Goal: Task Accomplishment & Management: Manage account settings

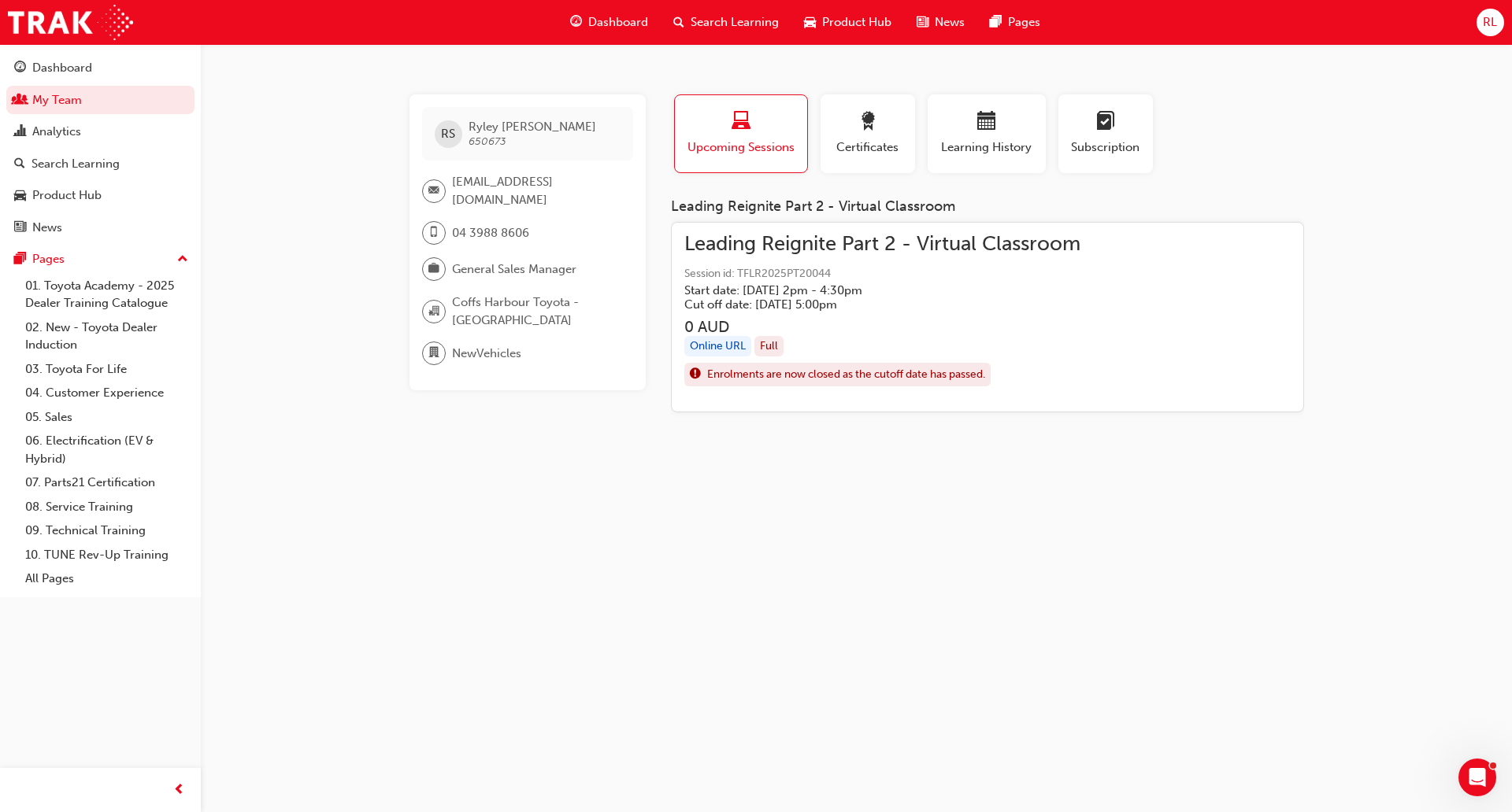
click at [750, 24] on span "Search Learning" at bounding box center [734, 22] width 88 height 18
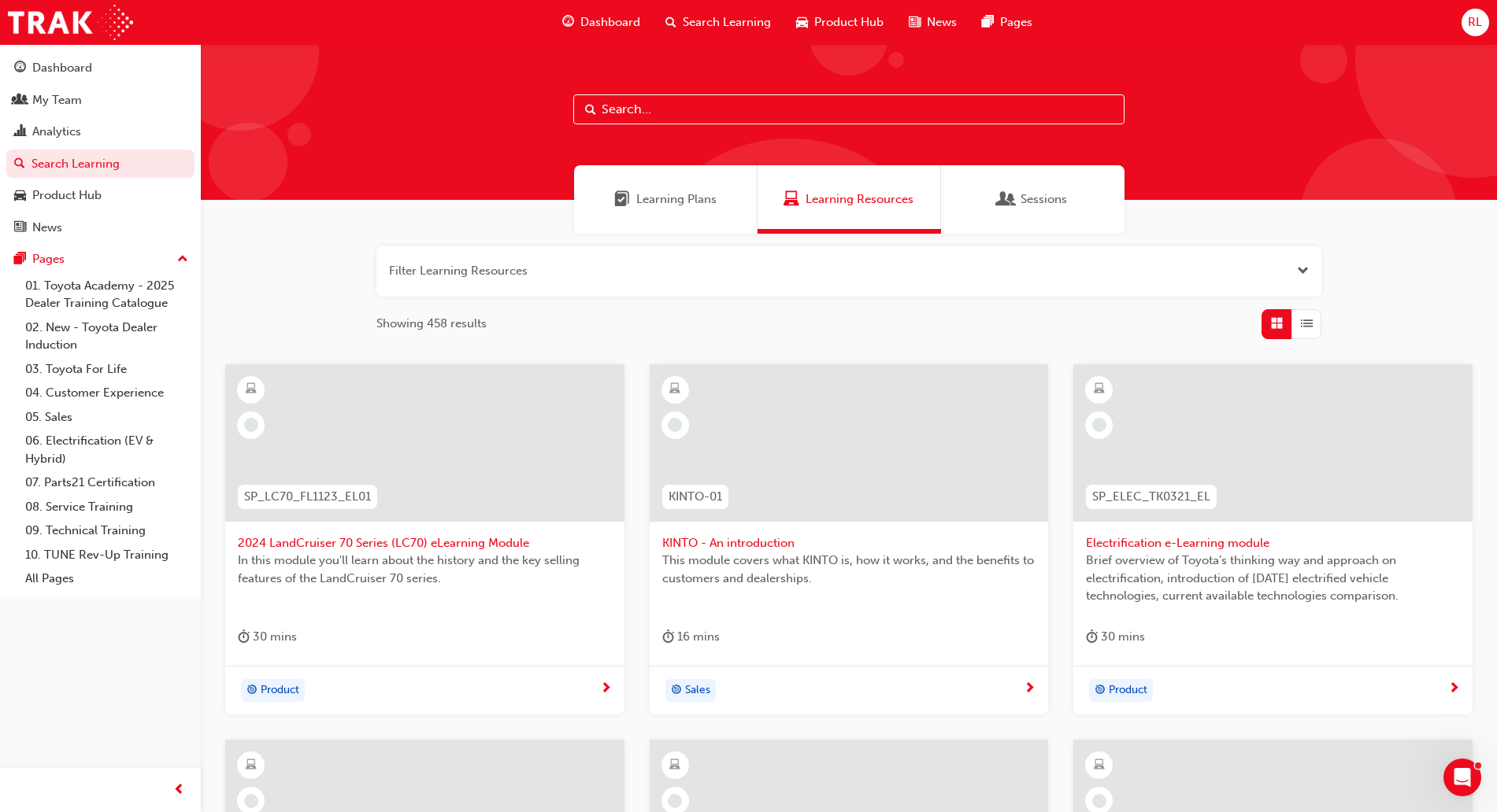
click at [728, 109] on input "text" at bounding box center [849, 109] width 551 height 30
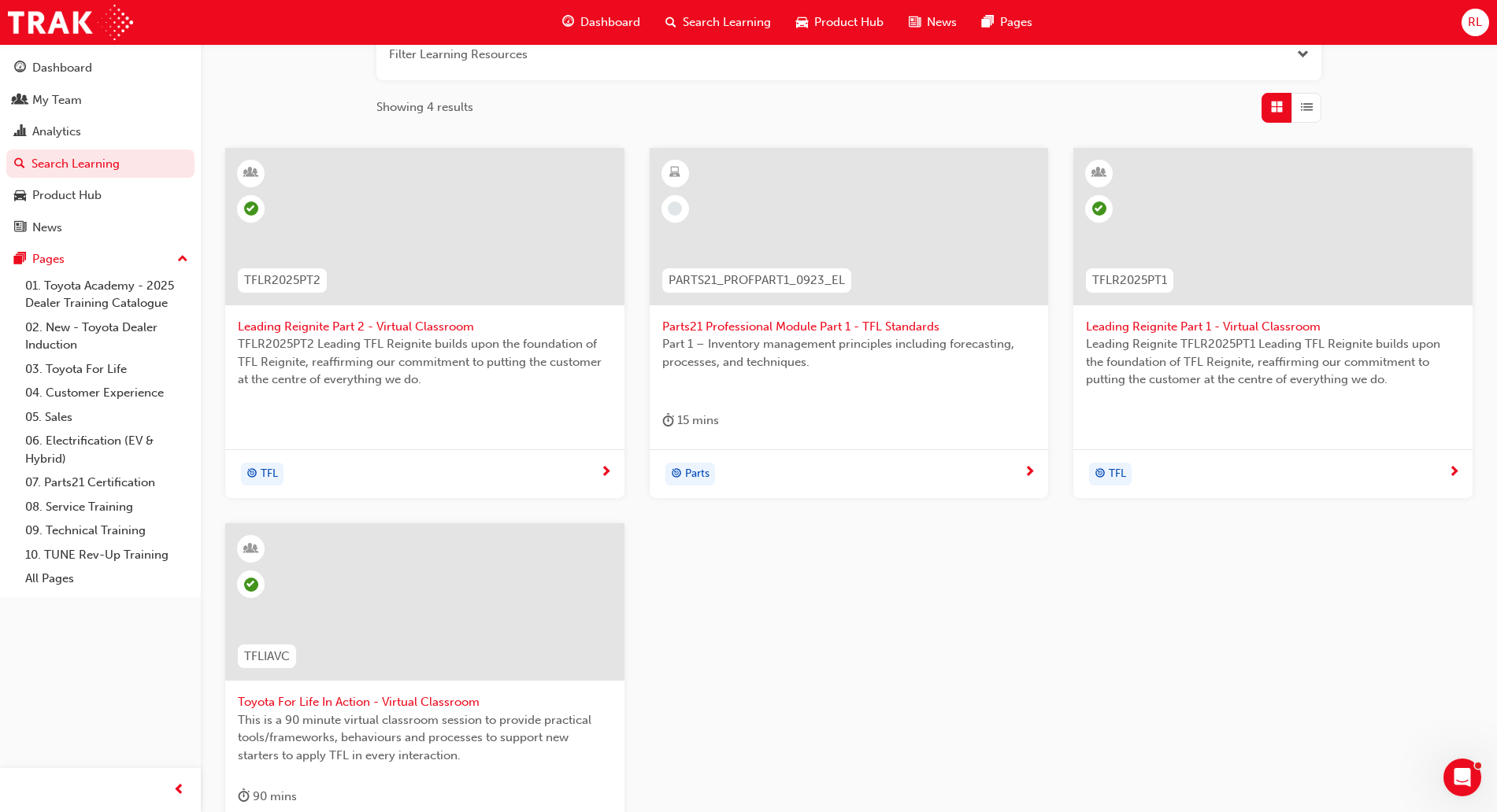
scroll to position [431, 0]
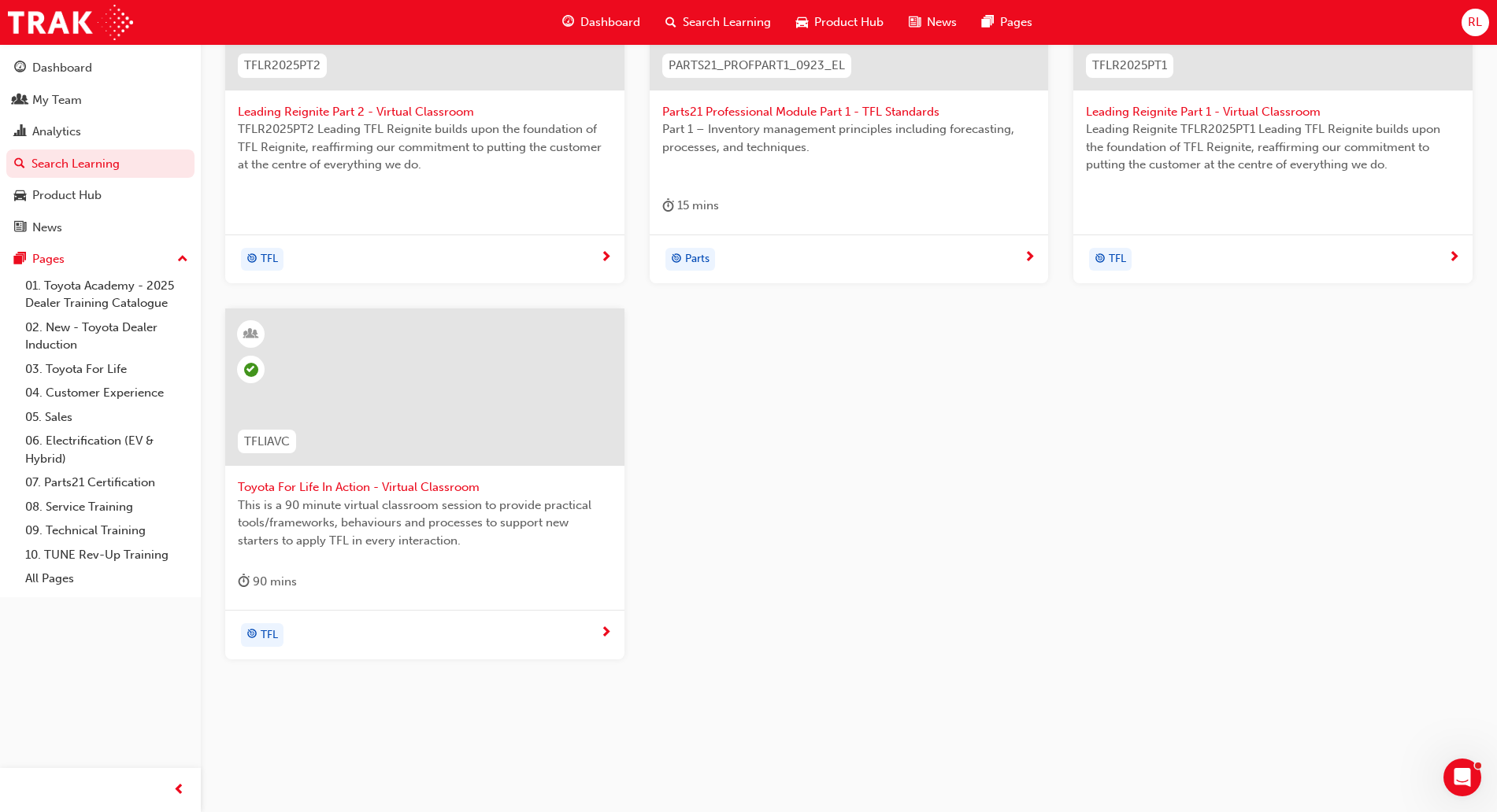
type input "tfl"
click at [459, 486] on span "Toyota For Life In Action - Virtual Classroom" at bounding box center [424, 487] width 374 height 18
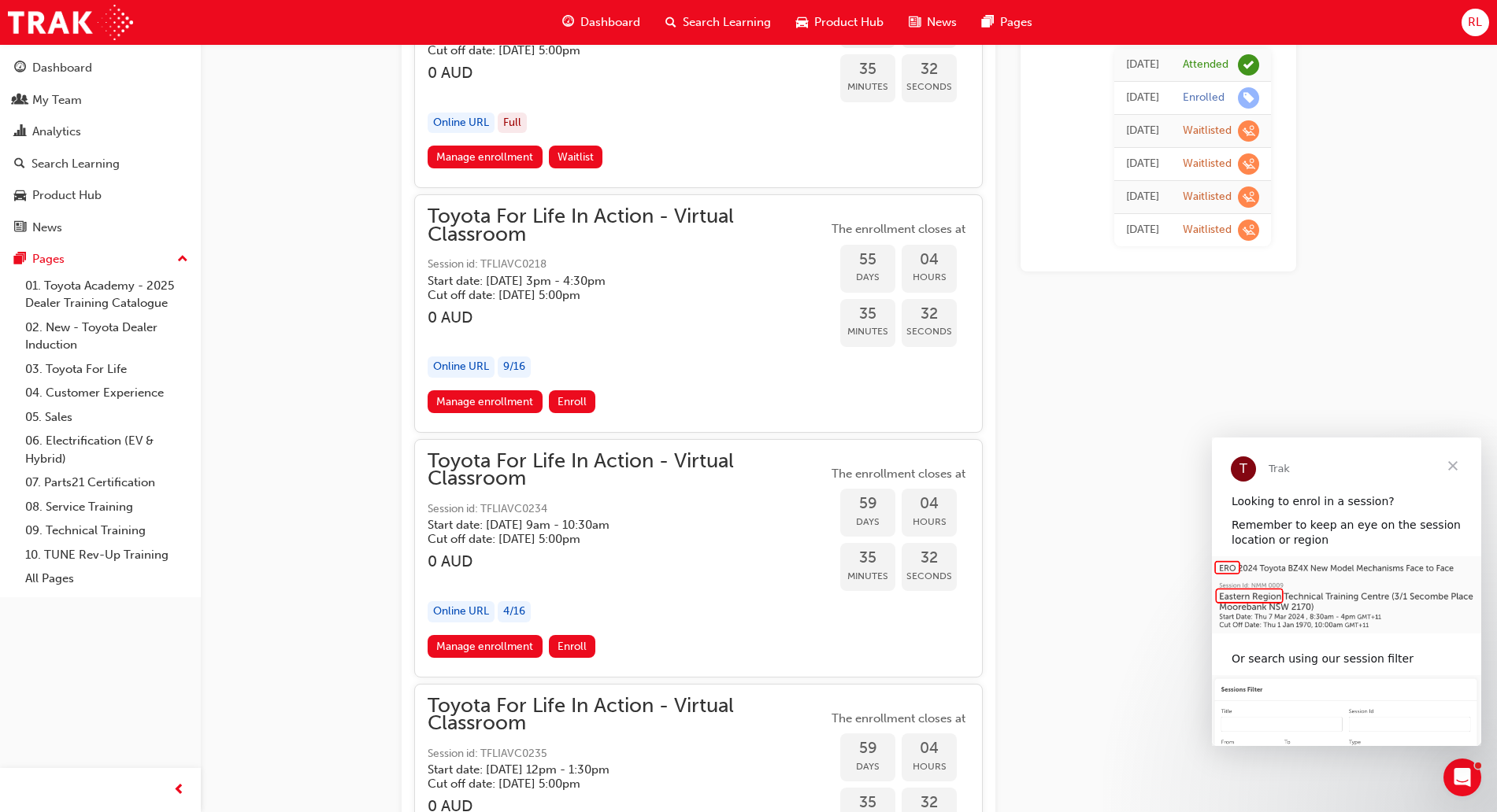
scroll to position [17683, 0]
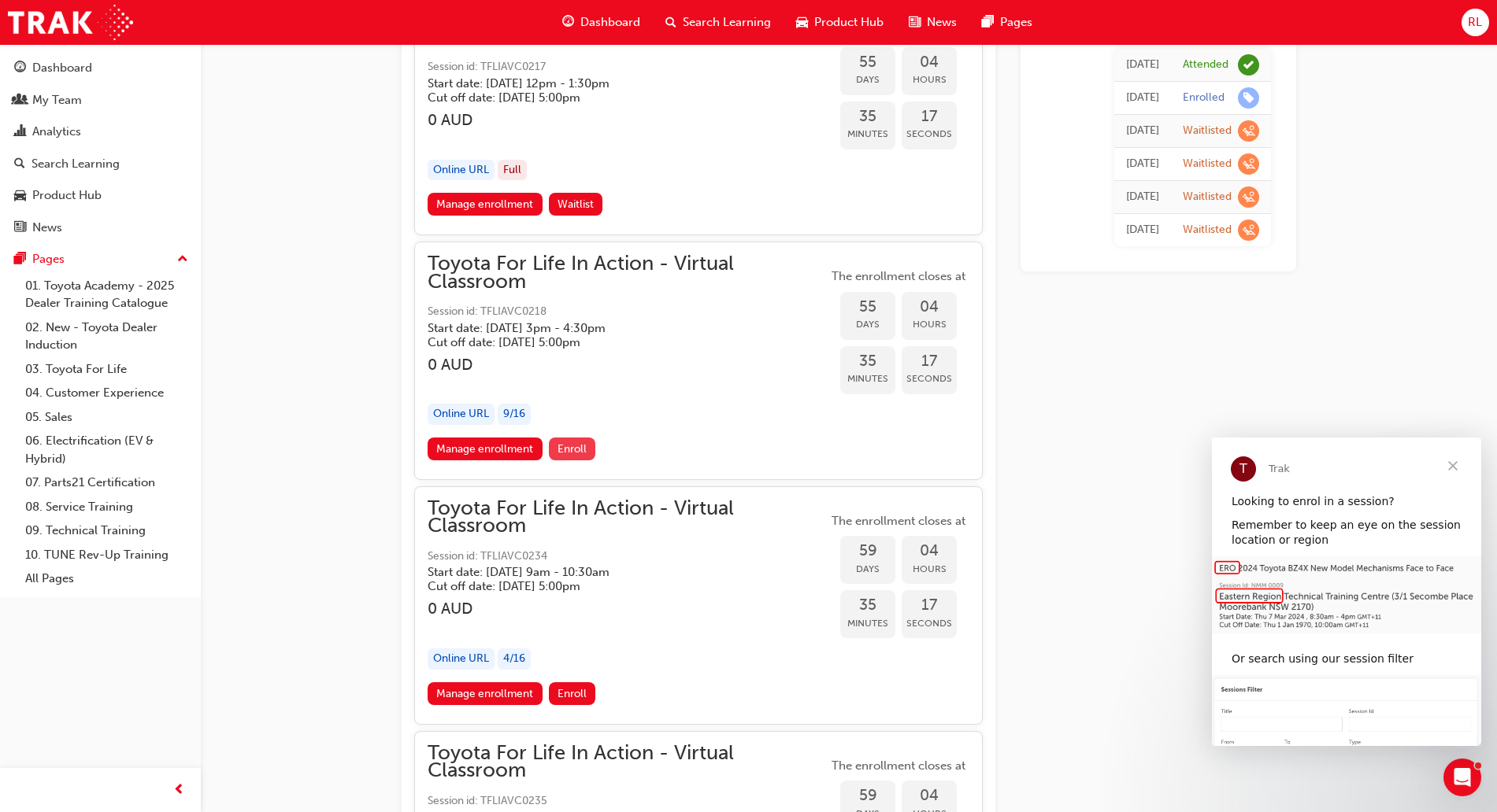
click at [568, 447] on span "Enroll" at bounding box center [572, 449] width 29 height 13
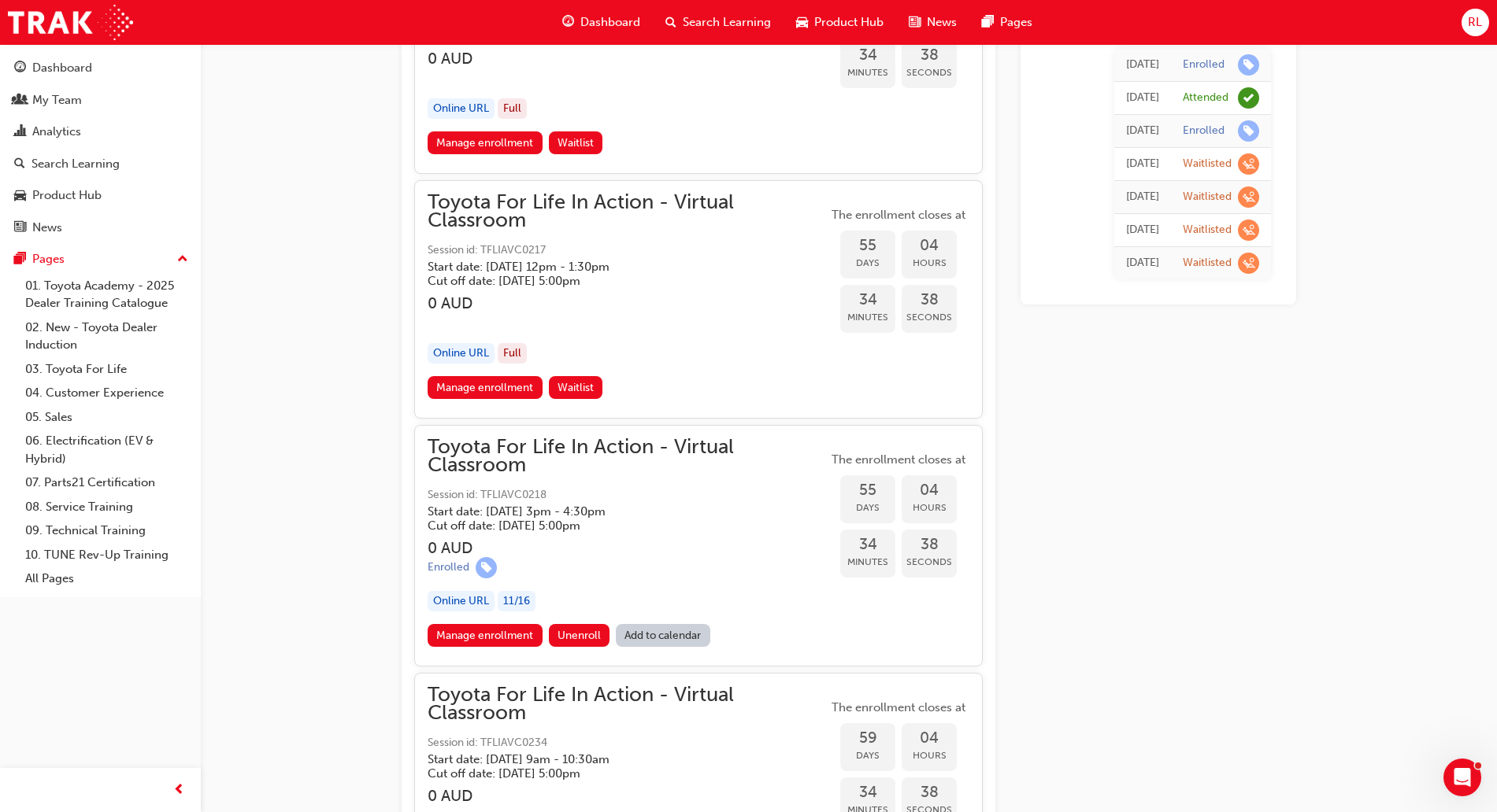
scroll to position [17584, 0]
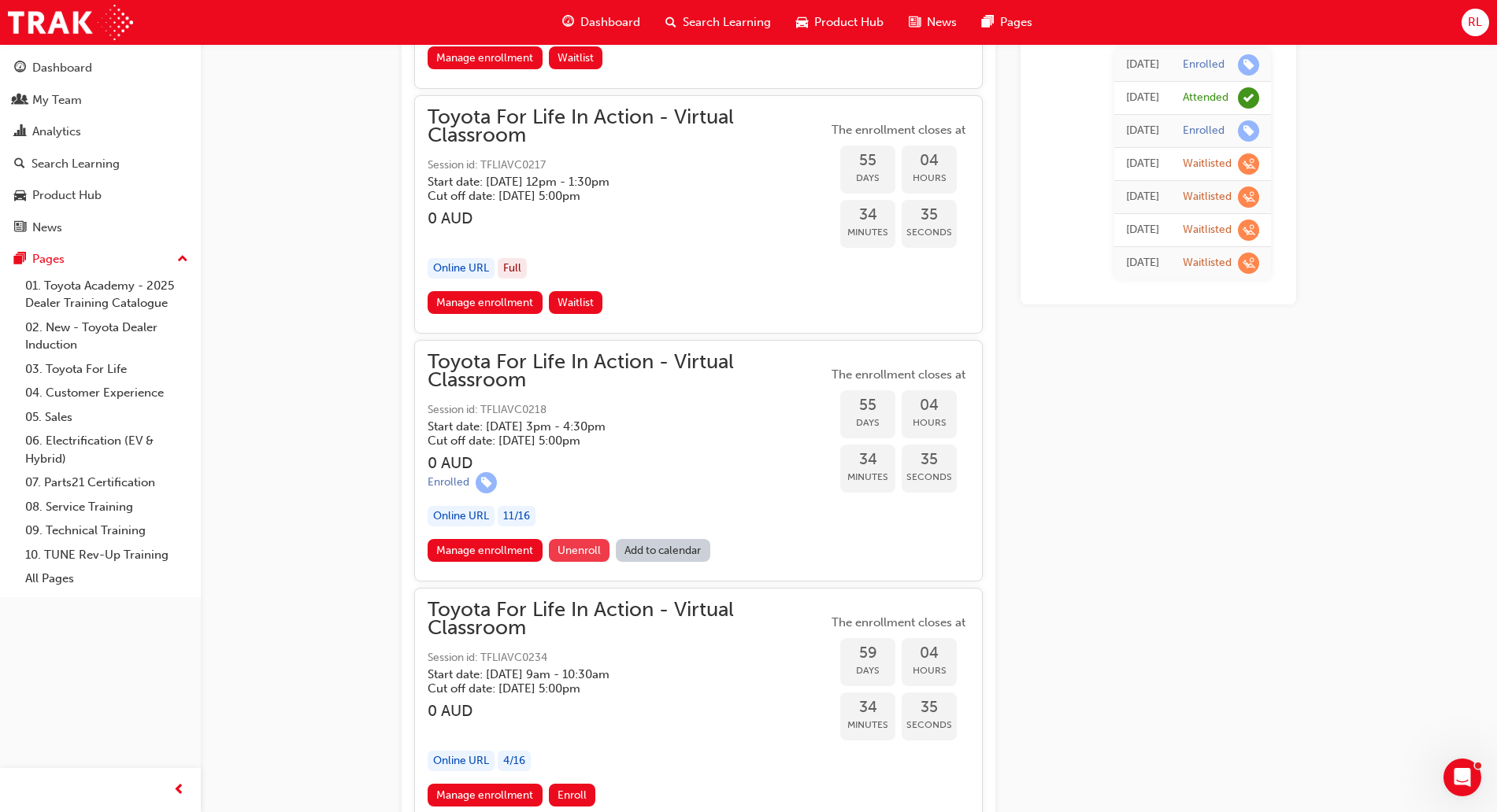
click at [579, 553] on span "Unenroll" at bounding box center [579, 550] width 44 height 13
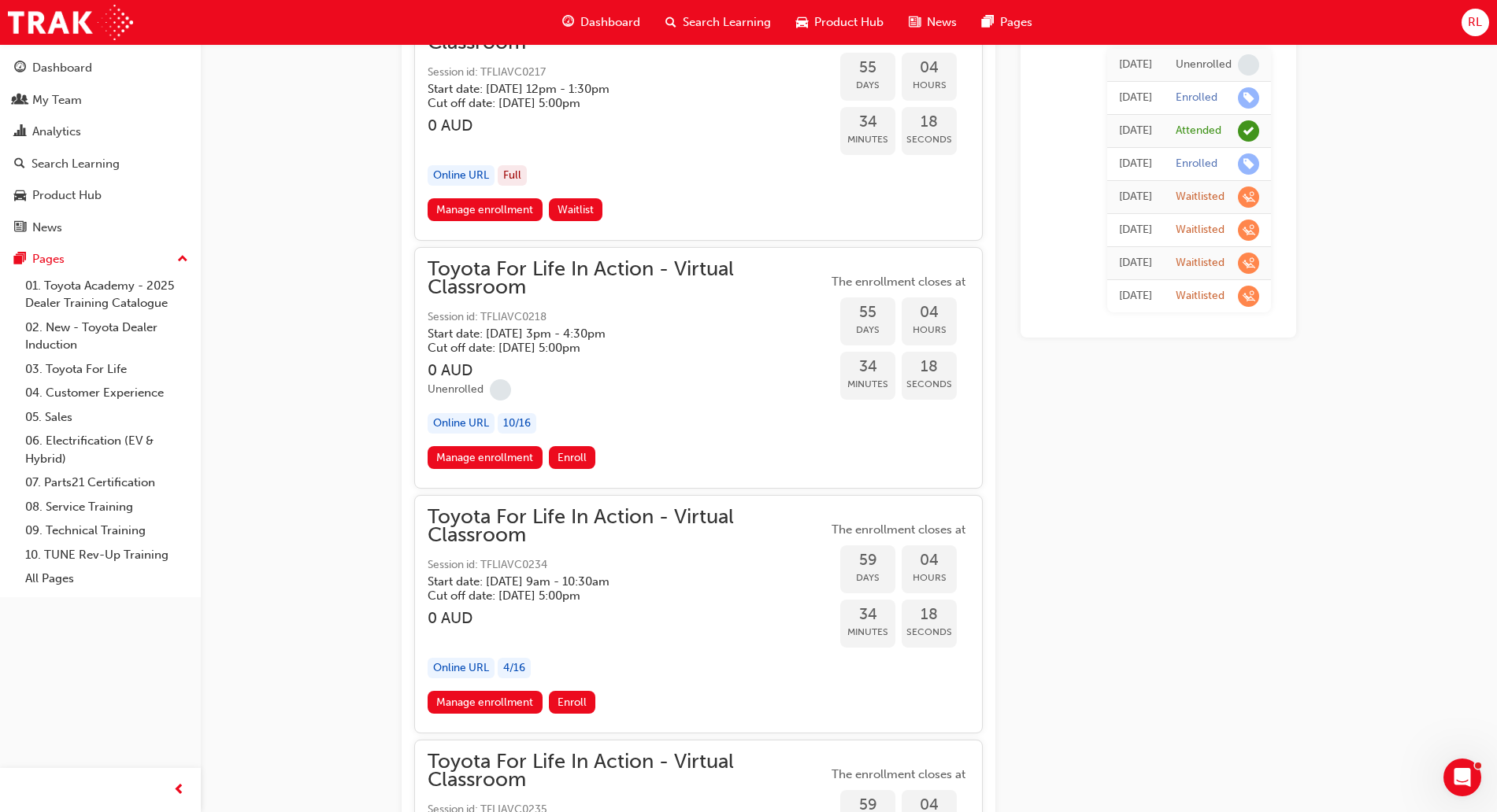
scroll to position [17781, 0]
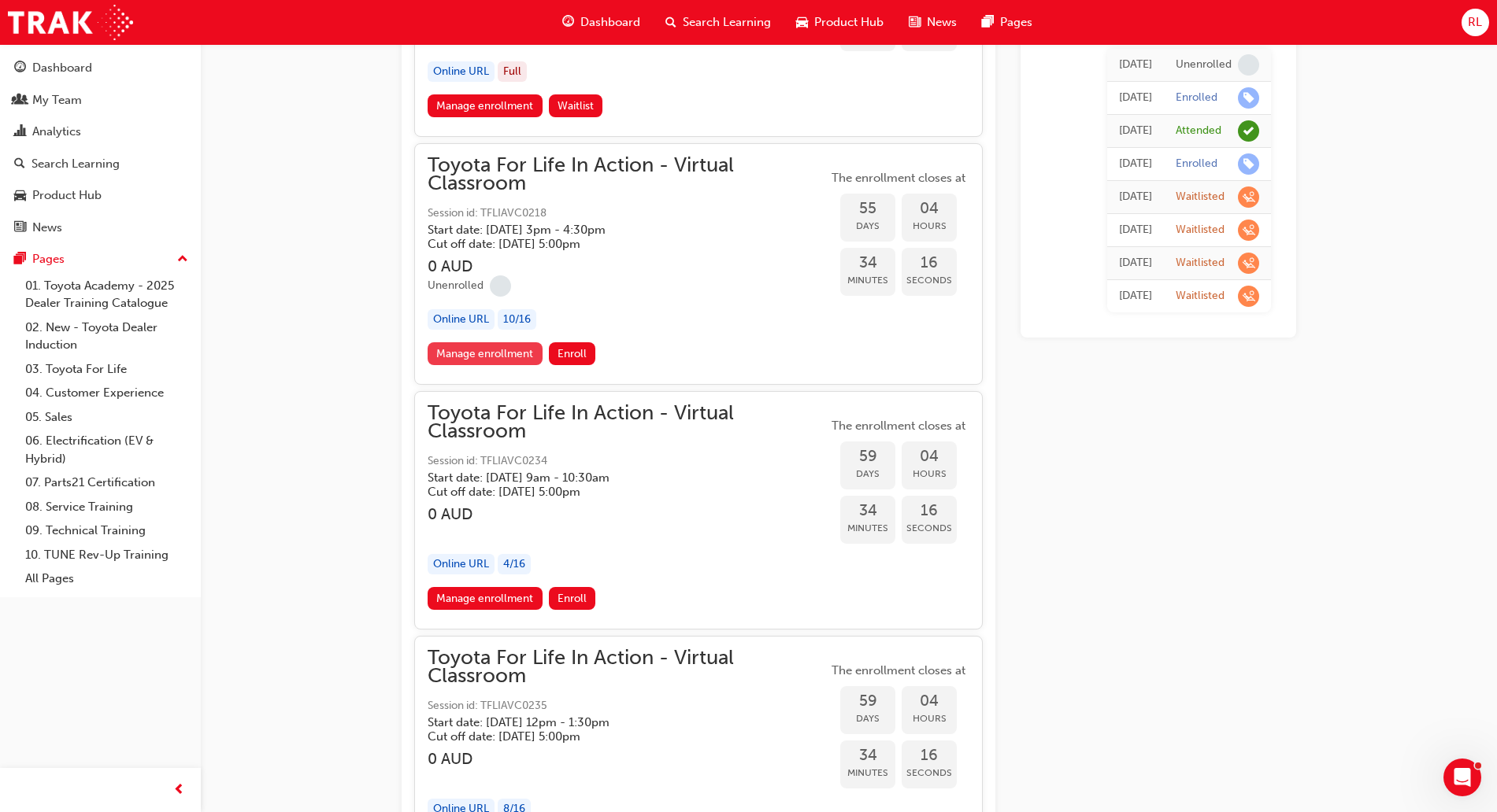
click at [455, 352] on link "Manage enrollment" at bounding box center [486, 354] width 115 height 23
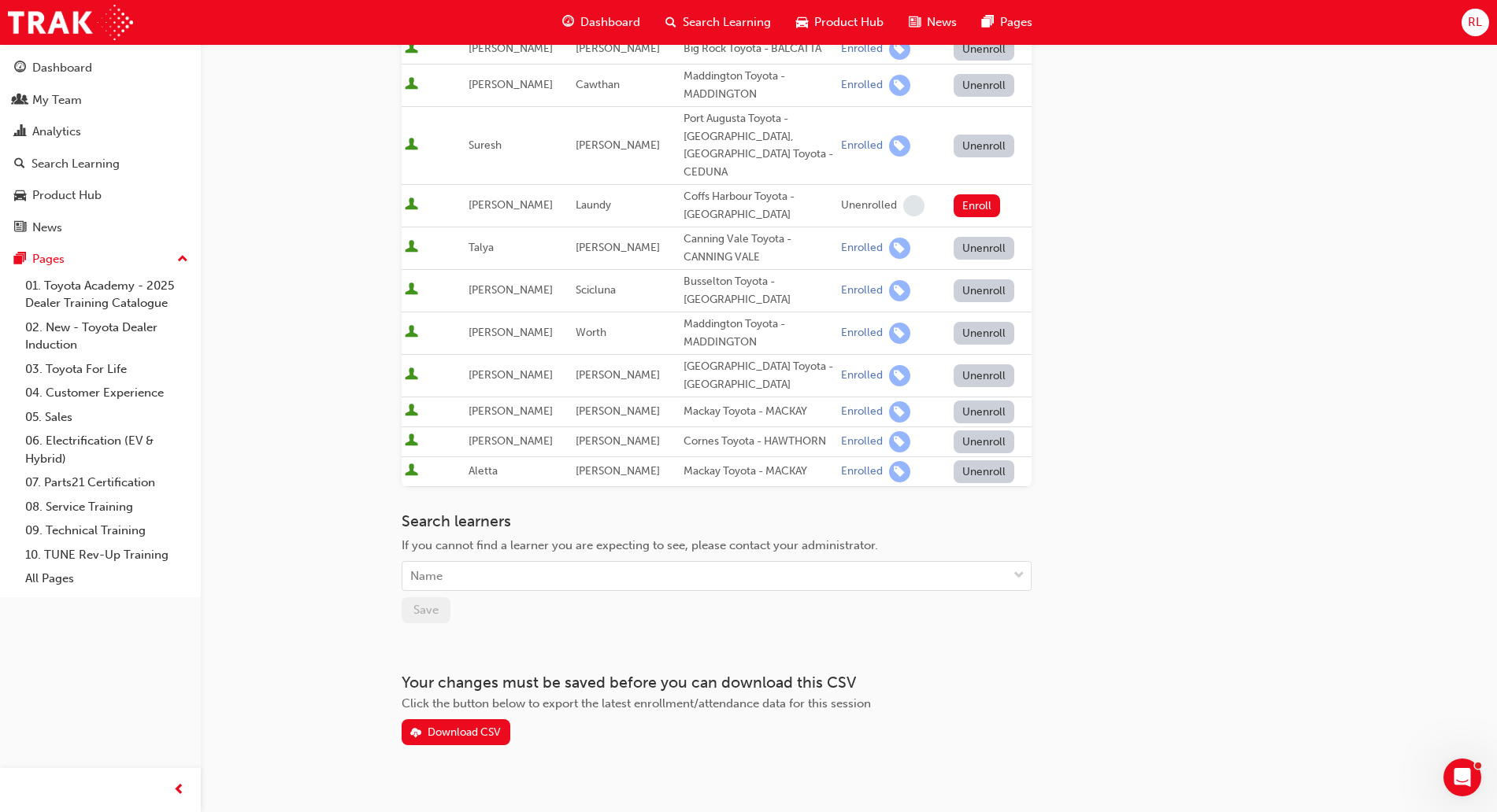
scroll to position [299, 0]
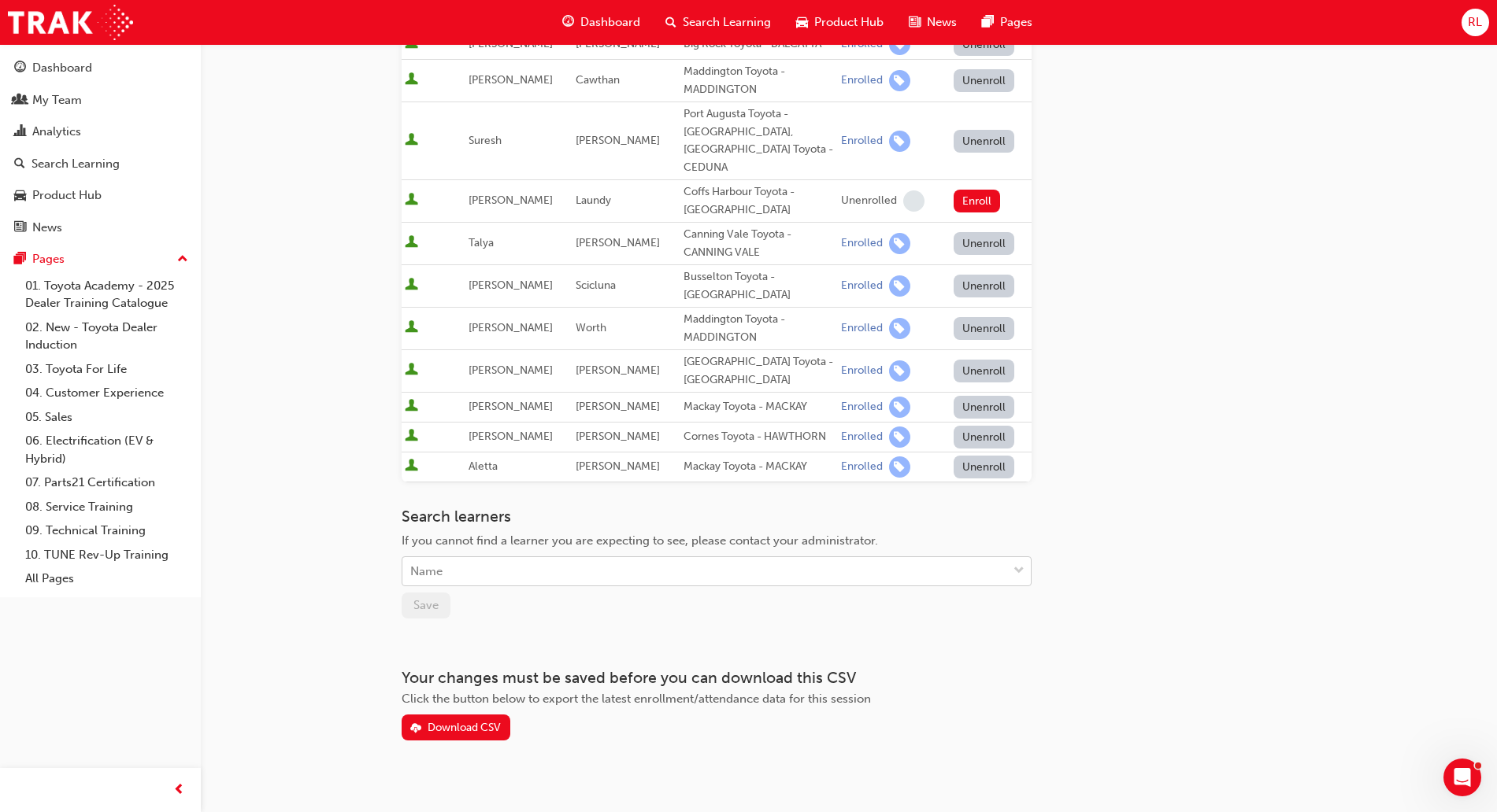
click at [497, 558] on div "Name" at bounding box center [704, 572] width 605 height 28
type input "jays"
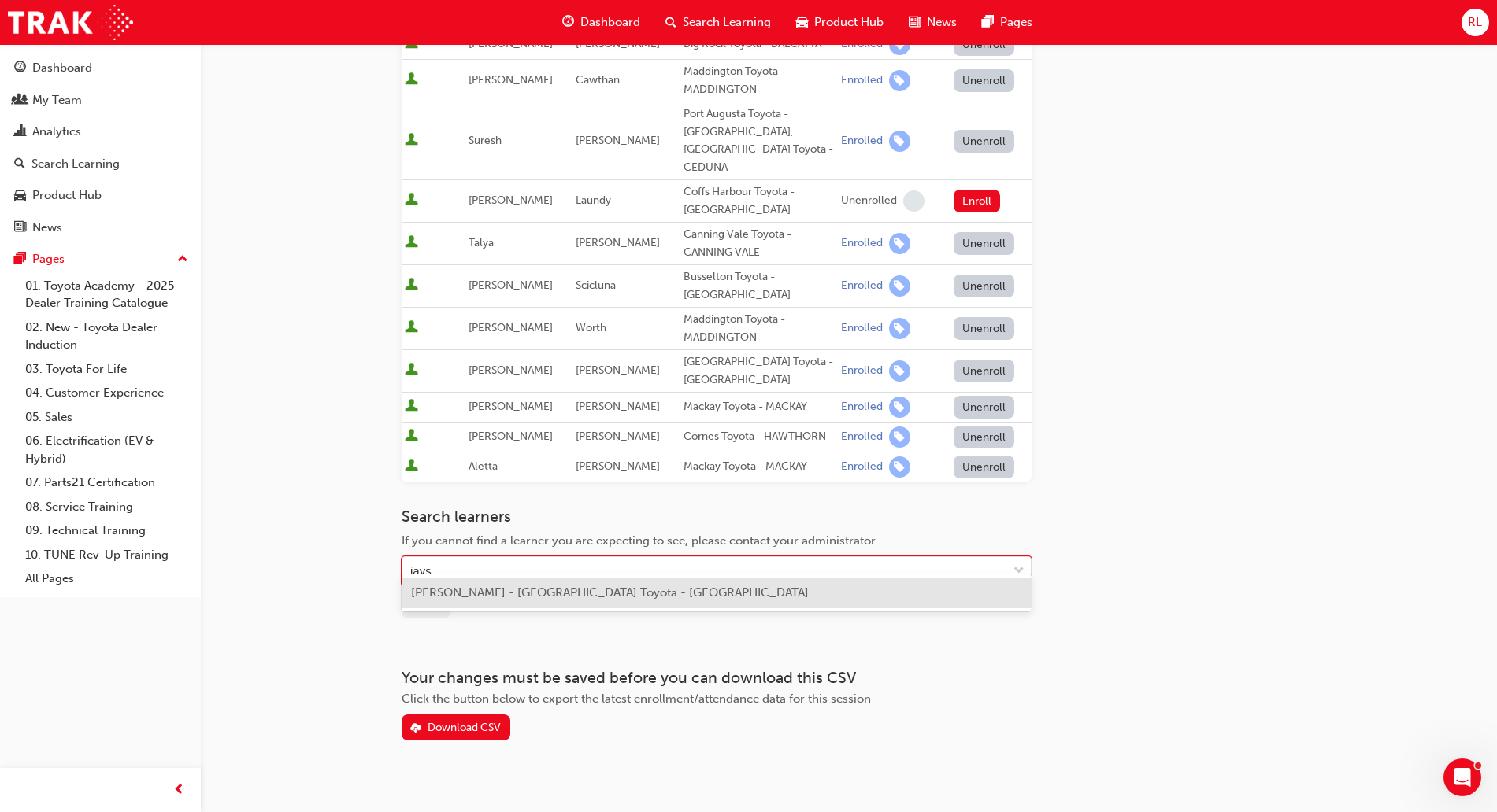
click at [509, 596] on span "Jaysanda McLennan - Coffs Harbour Toyota - COFFS HARBOUR" at bounding box center [610, 593] width 398 height 14
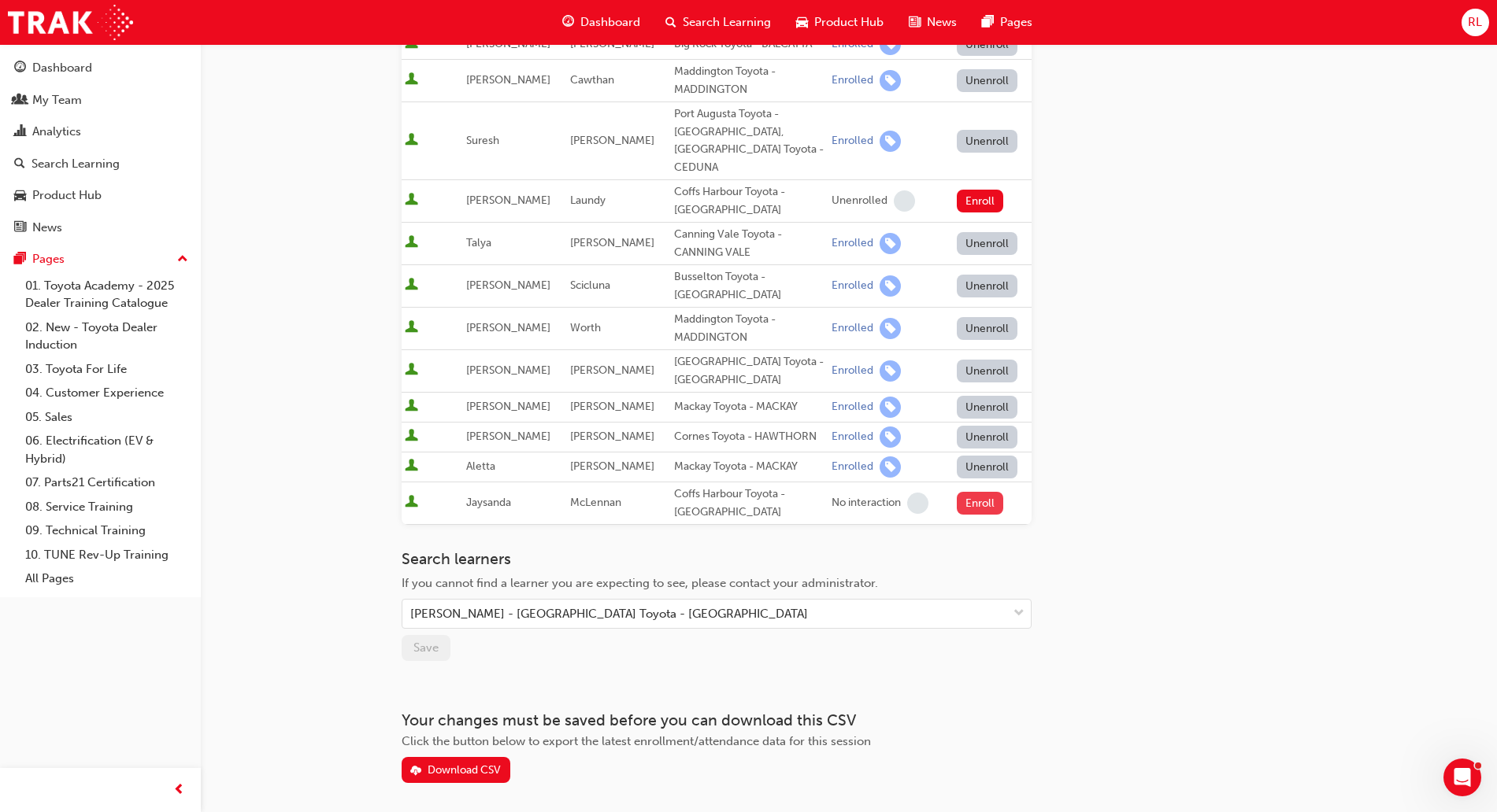
click at [971, 492] on button "Enroll" at bounding box center [980, 503] width 47 height 23
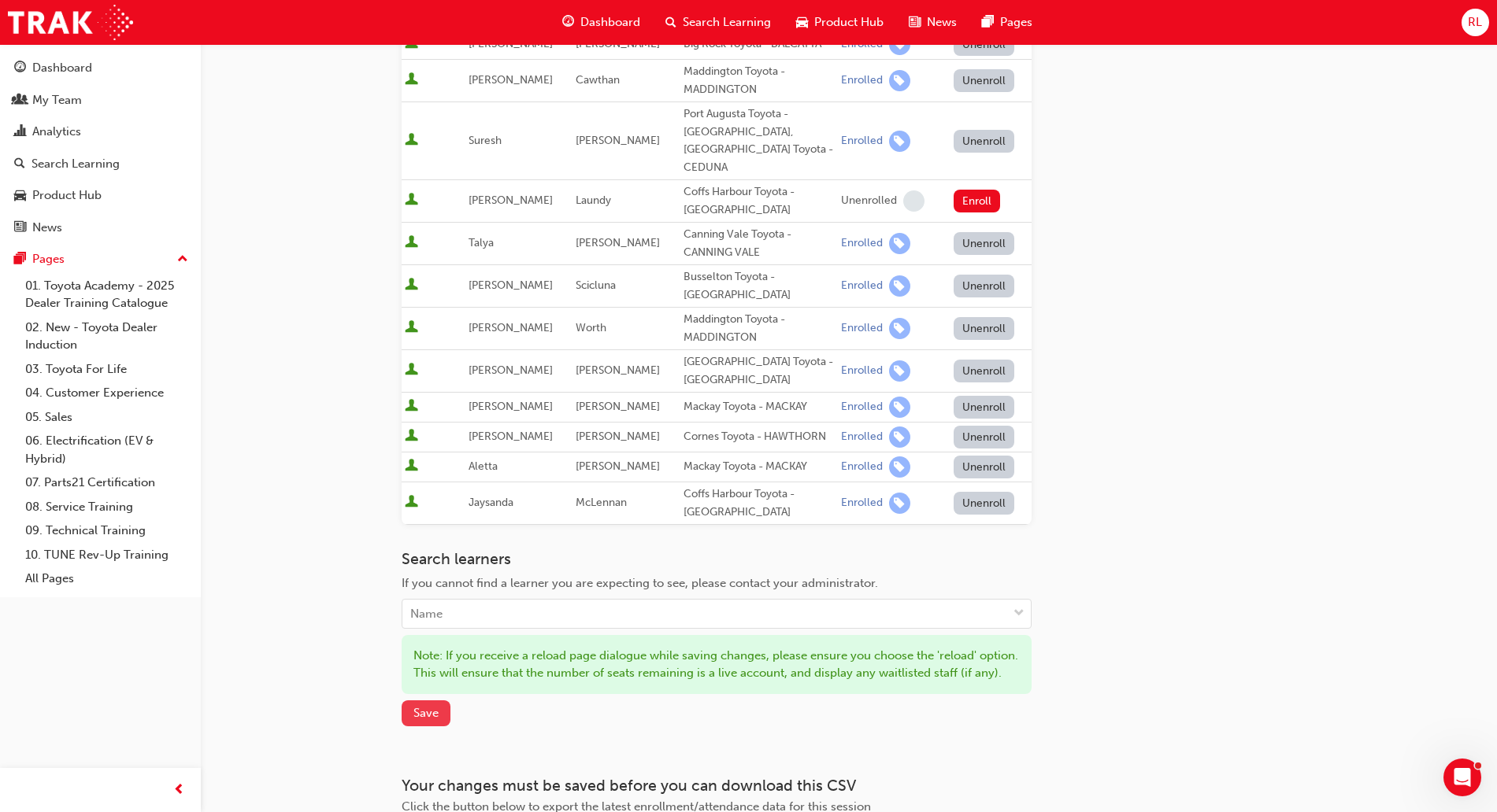
click at [422, 716] on span "Save" at bounding box center [426, 713] width 25 height 14
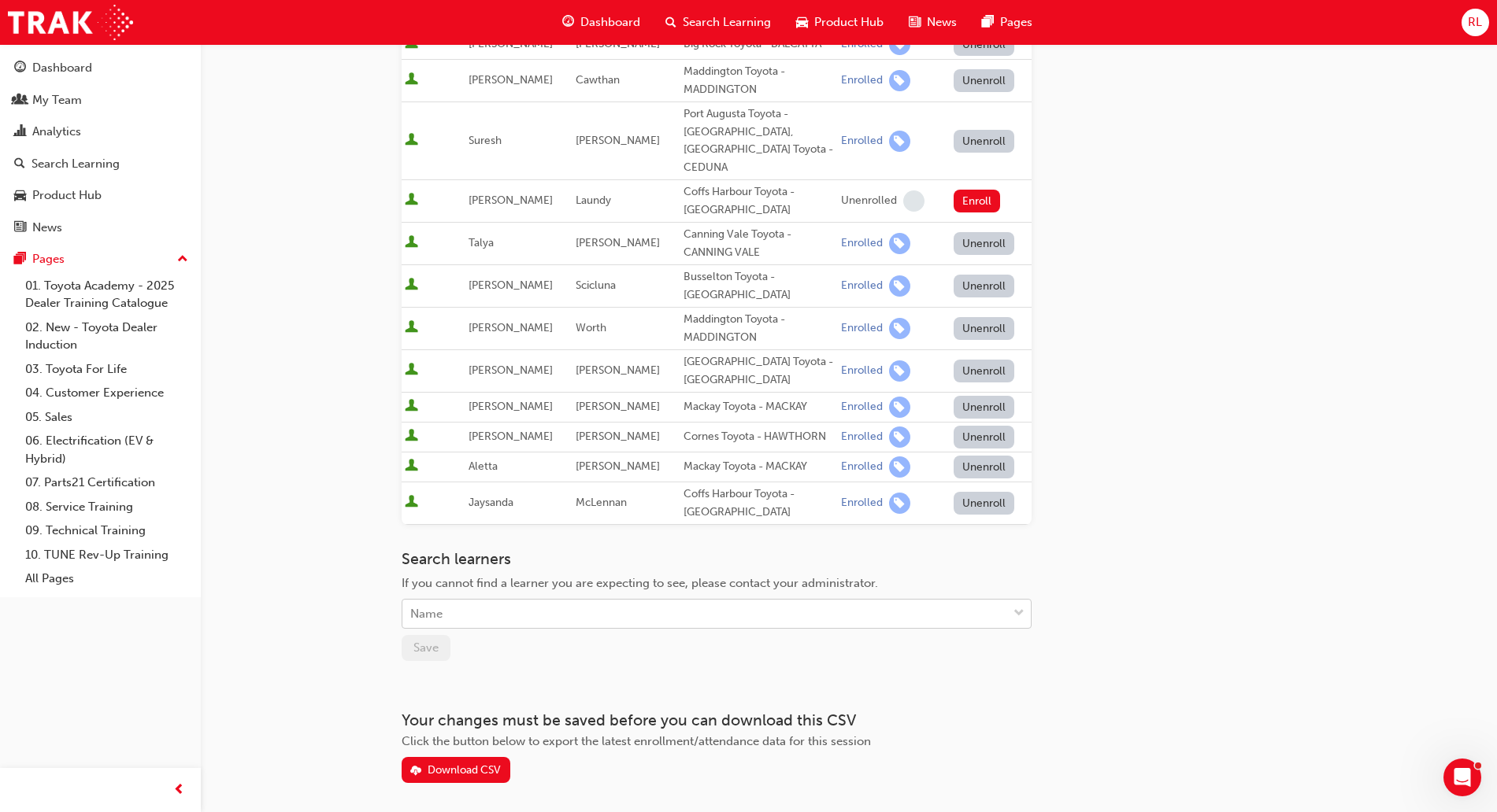
click at [519, 601] on div "Name" at bounding box center [704, 614] width 605 height 28
type input "michael"
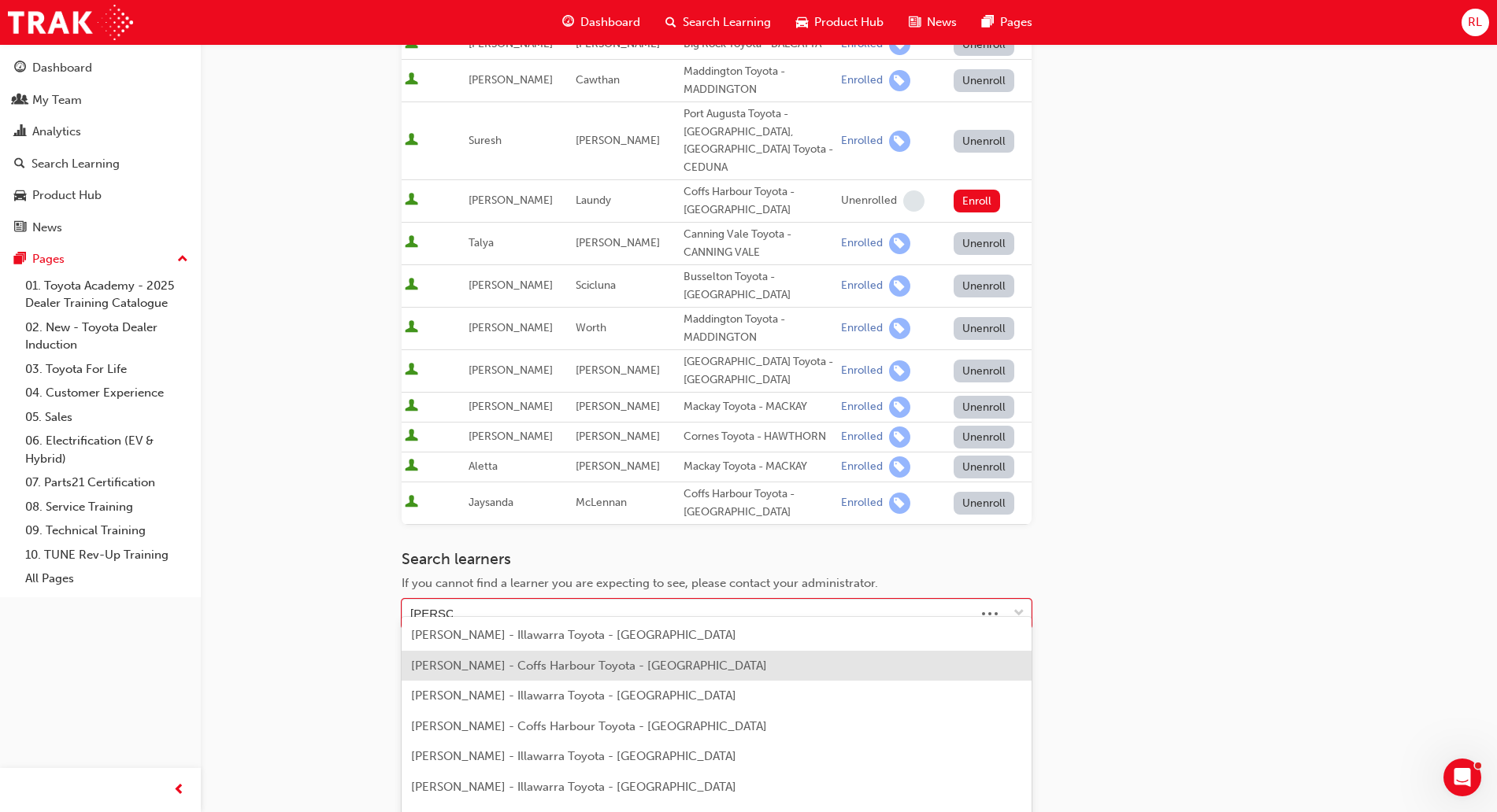
click at [646, 665] on span "Michael Geddes - Coffs Harbour Toyota - COFFS HARBOUR" at bounding box center [589, 666] width 356 height 14
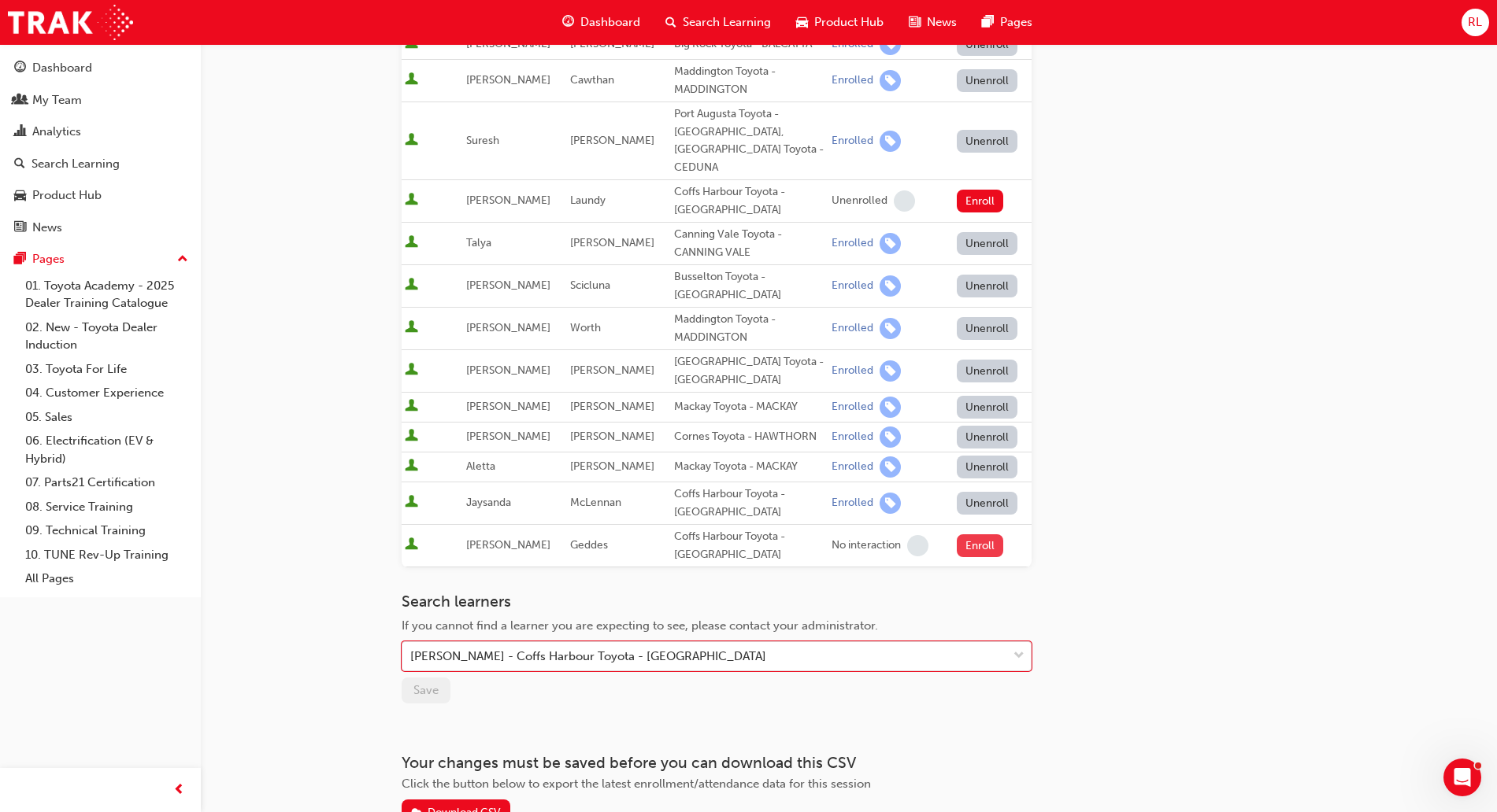
click at [969, 534] on button "Enroll" at bounding box center [980, 546] width 47 height 23
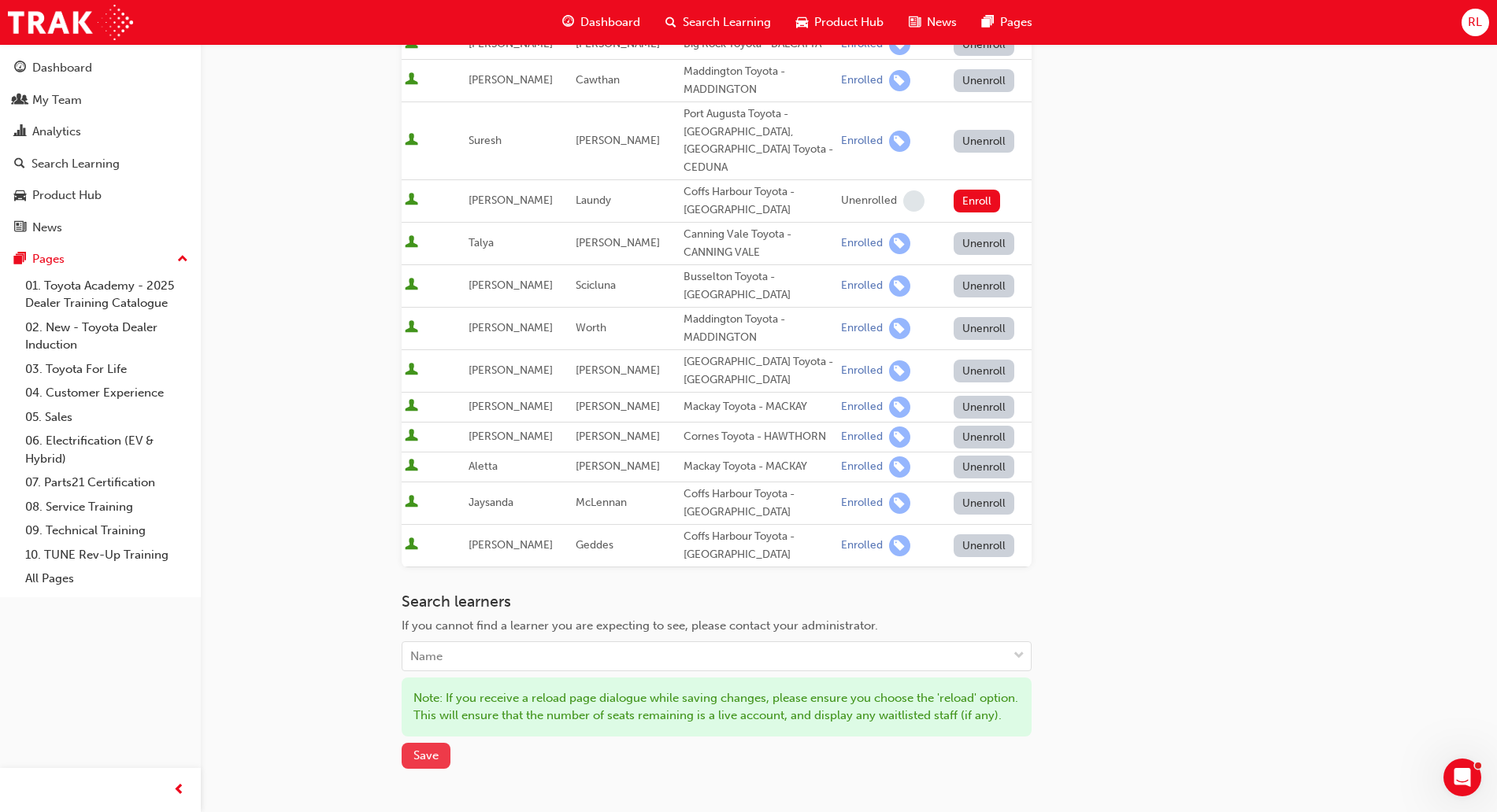
click at [429, 756] on span "Save" at bounding box center [426, 756] width 25 height 14
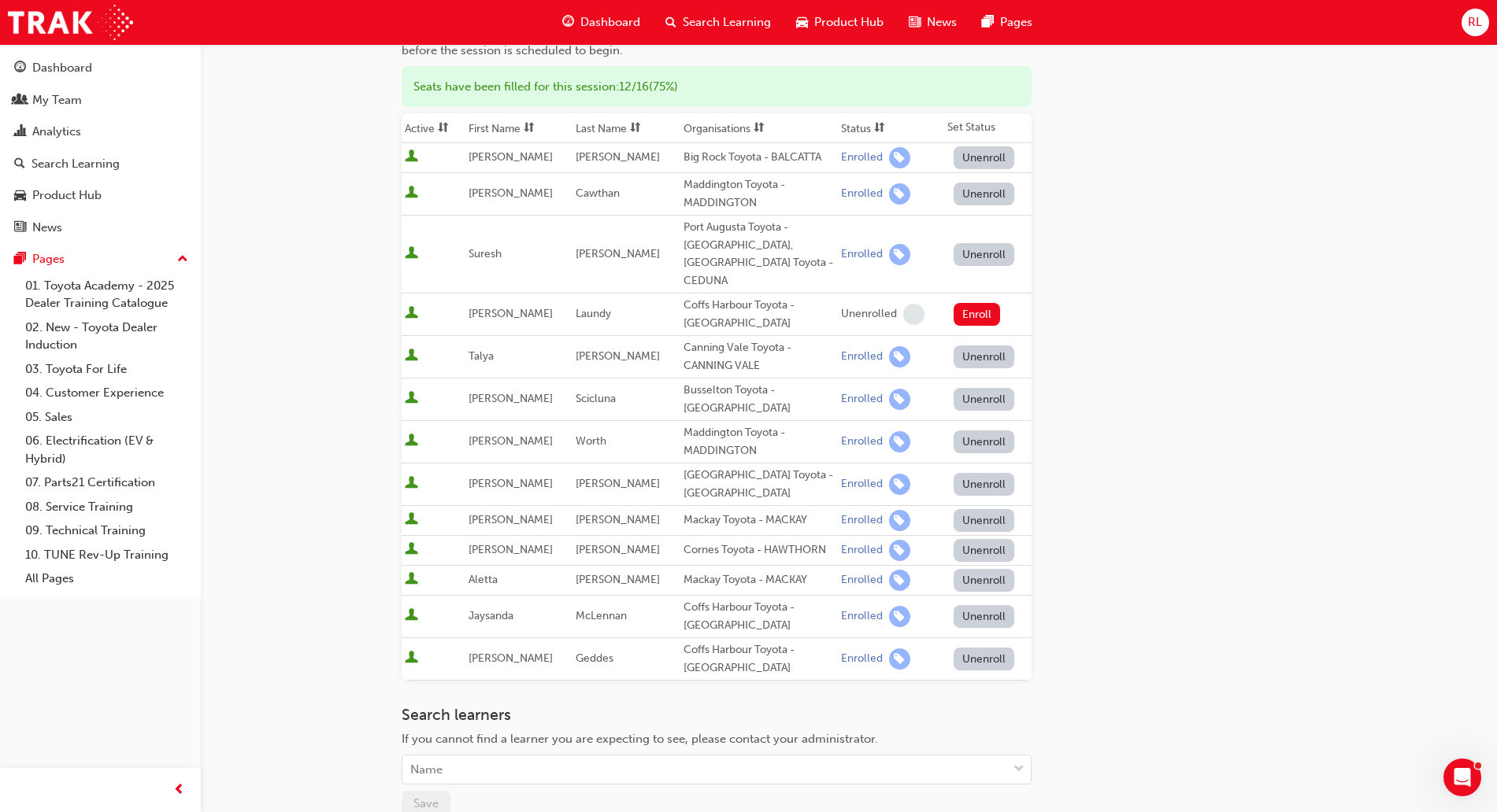
scroll to position [0, 0]
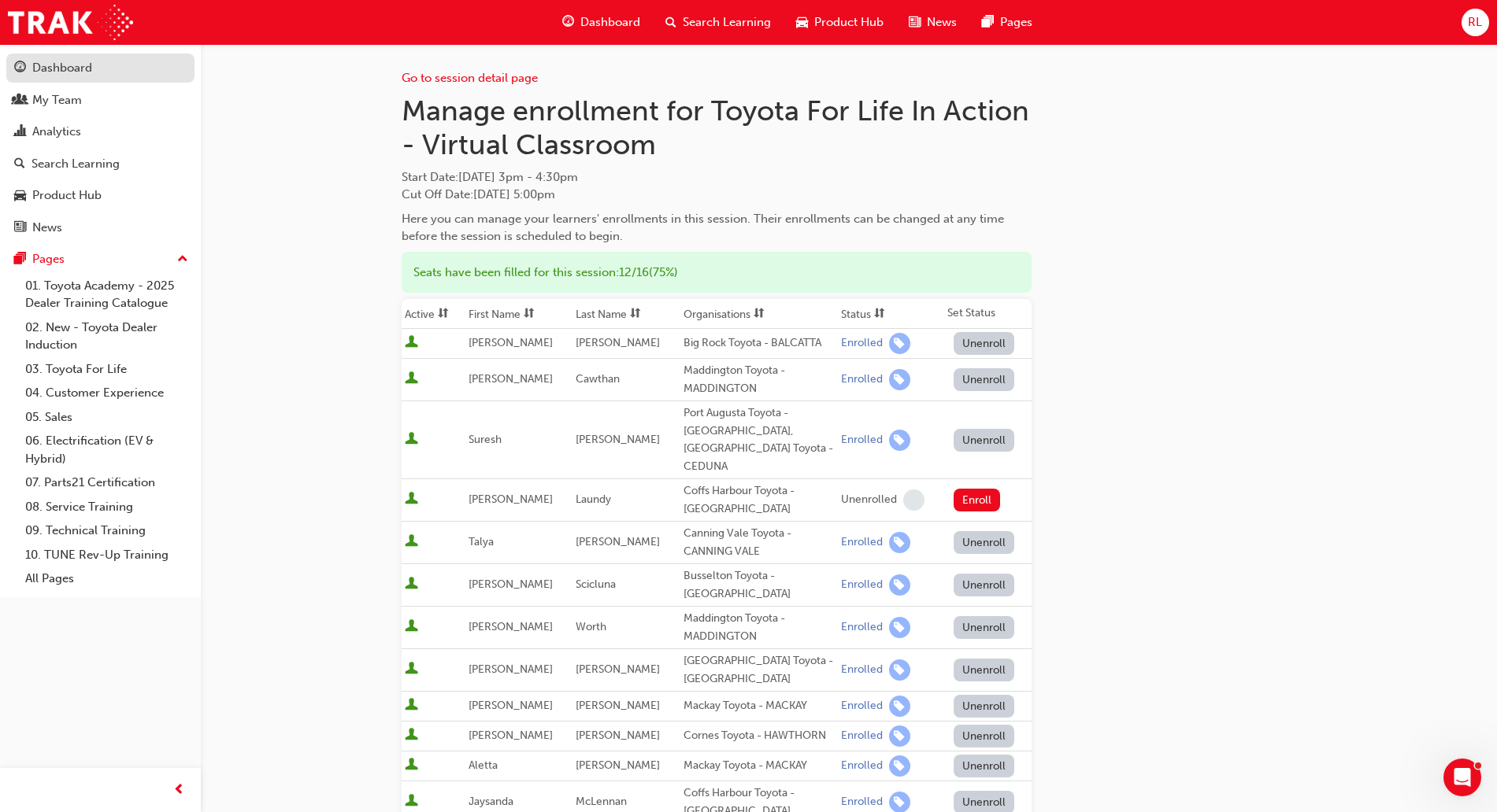
click at [82, 73] on div "Dashboard" at bounding box center [61, 68] width 59 height 18
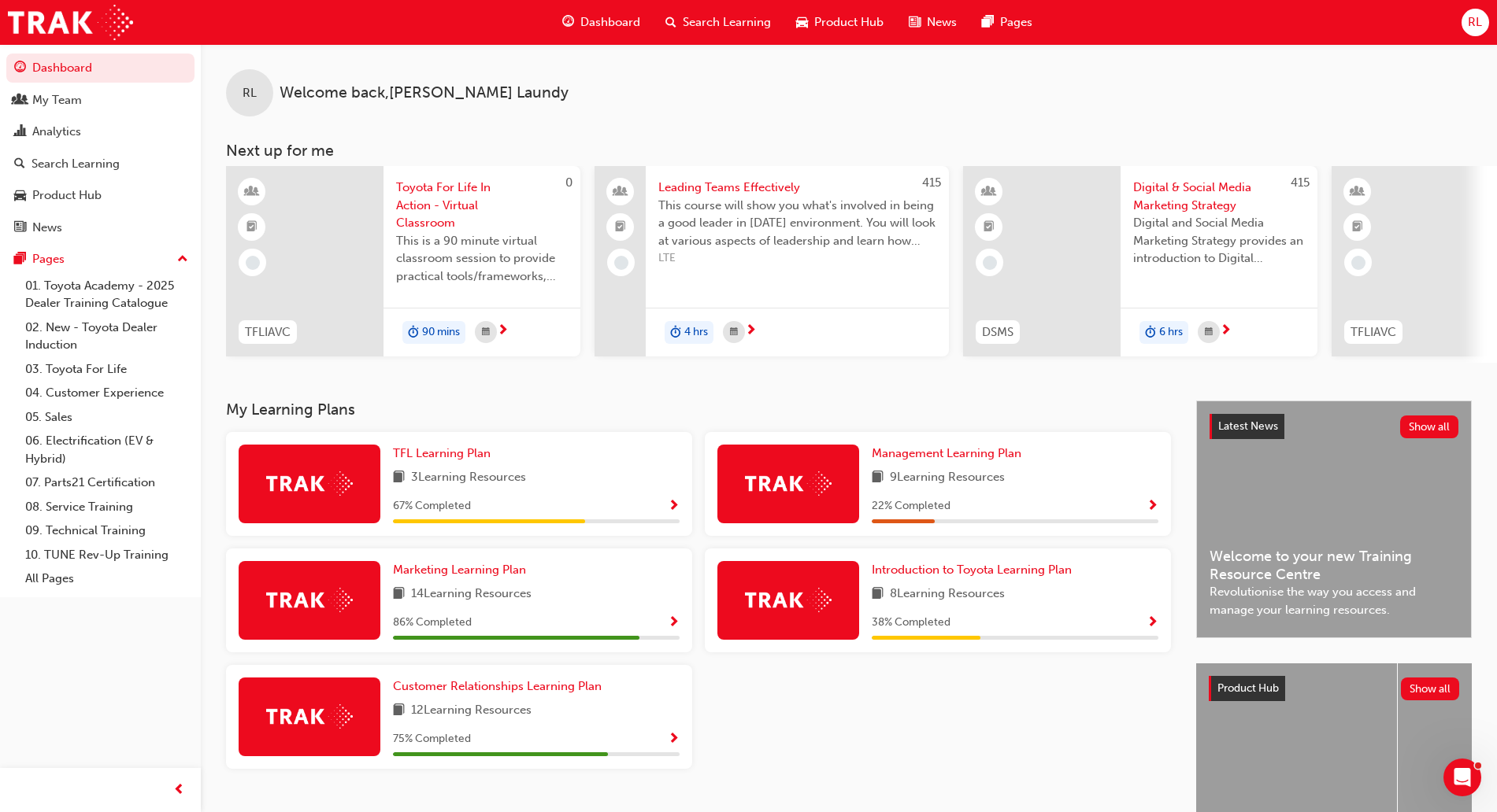
click at [557, 482] on div "3 Learning Resources" at bounding box center [536, 478] width 287 height 20
click at [733, 17] on span "Search Learning" at bounding box center [726, 22] width 88 height 18
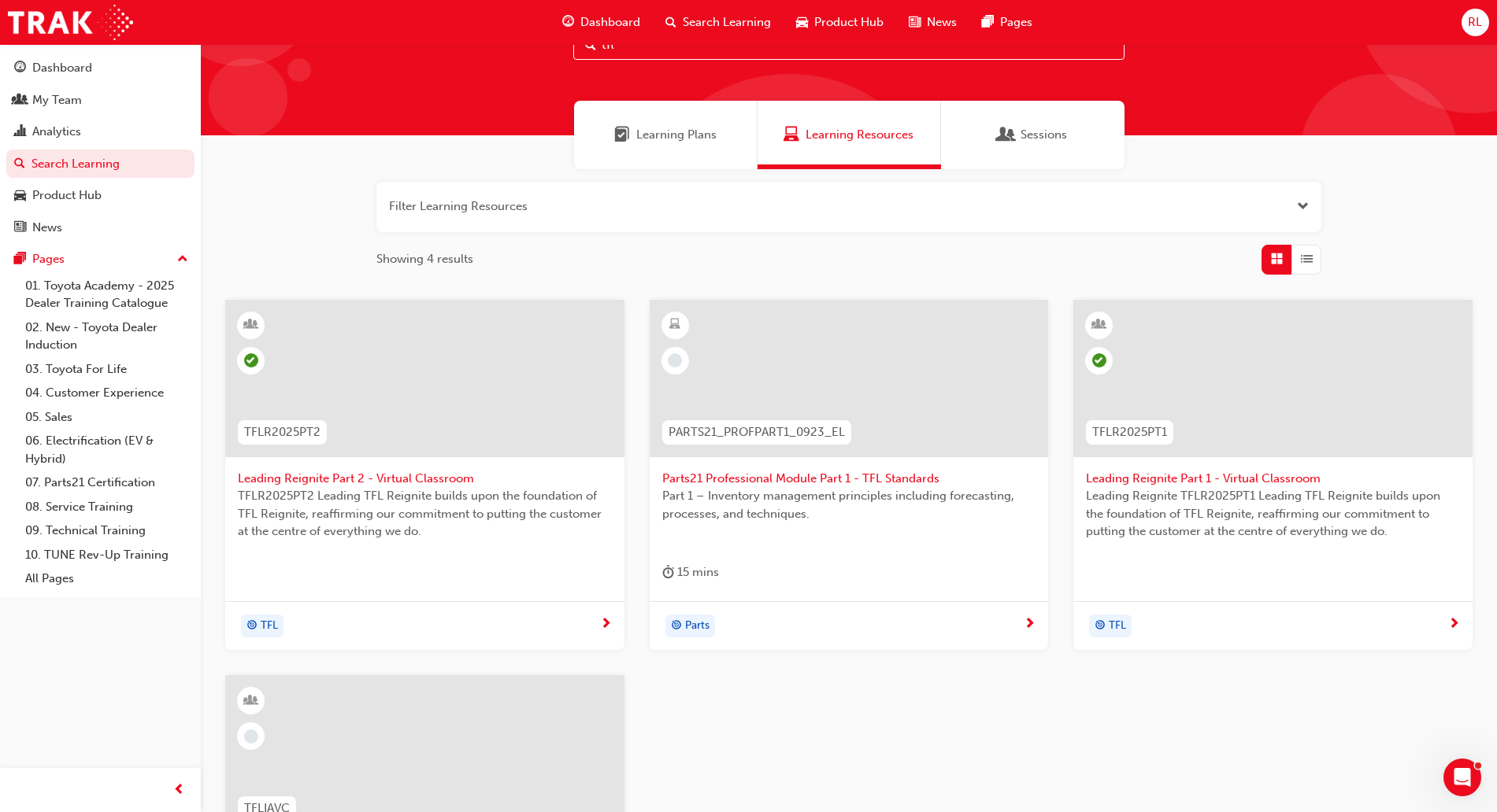
scroll to position [99, 0]
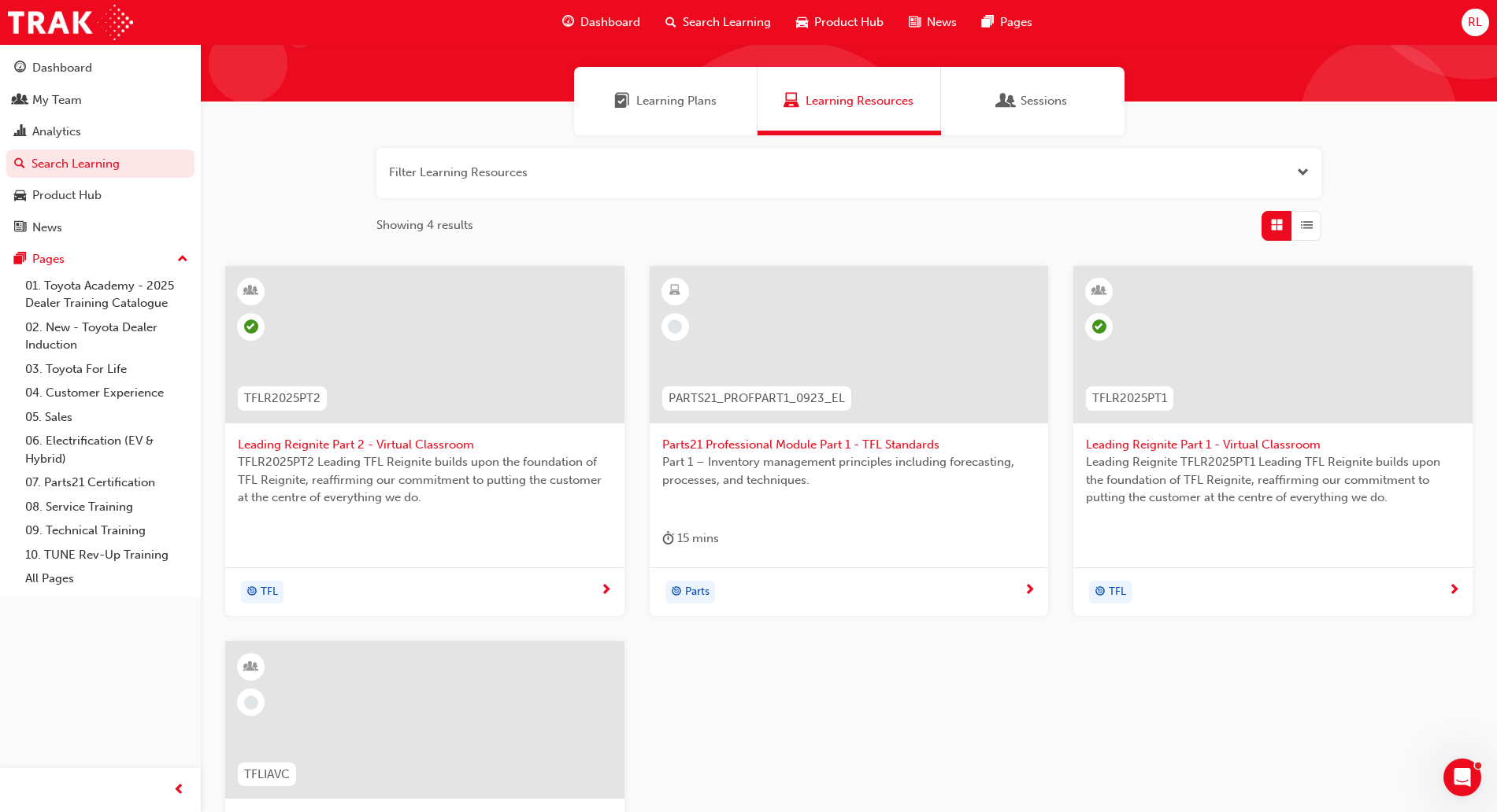
click at [1243, 445] on span "Leading Reignite Part 1 - Virtual Classroom" at bounding box center [1272, 445] width 374 height 18
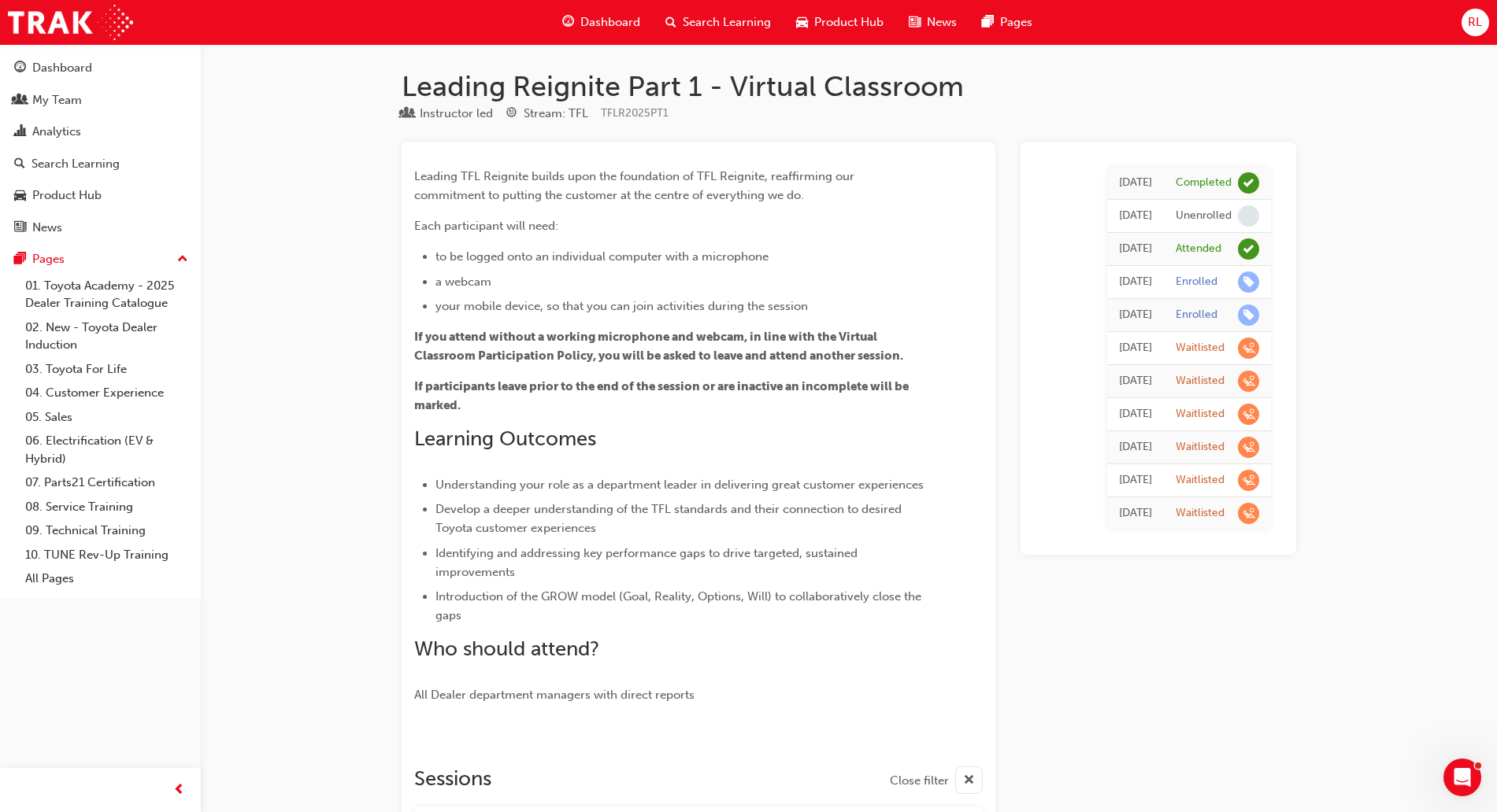
scroll to position [99, 0]
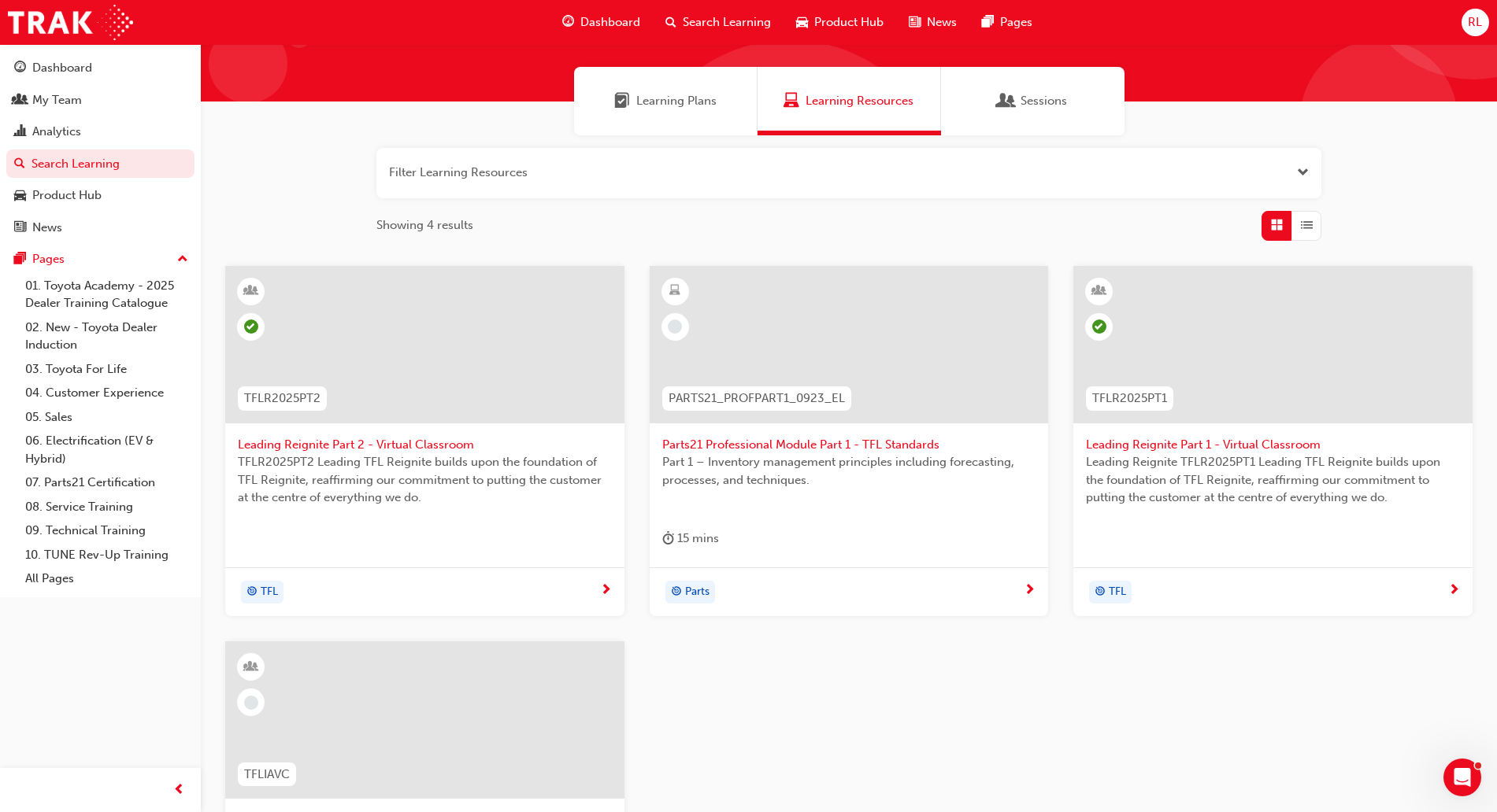
click at [384, 444] on span "Leading Reignite Part 2 - Virtual Classroom" at bounding box center [424, 445] width 374 height 18
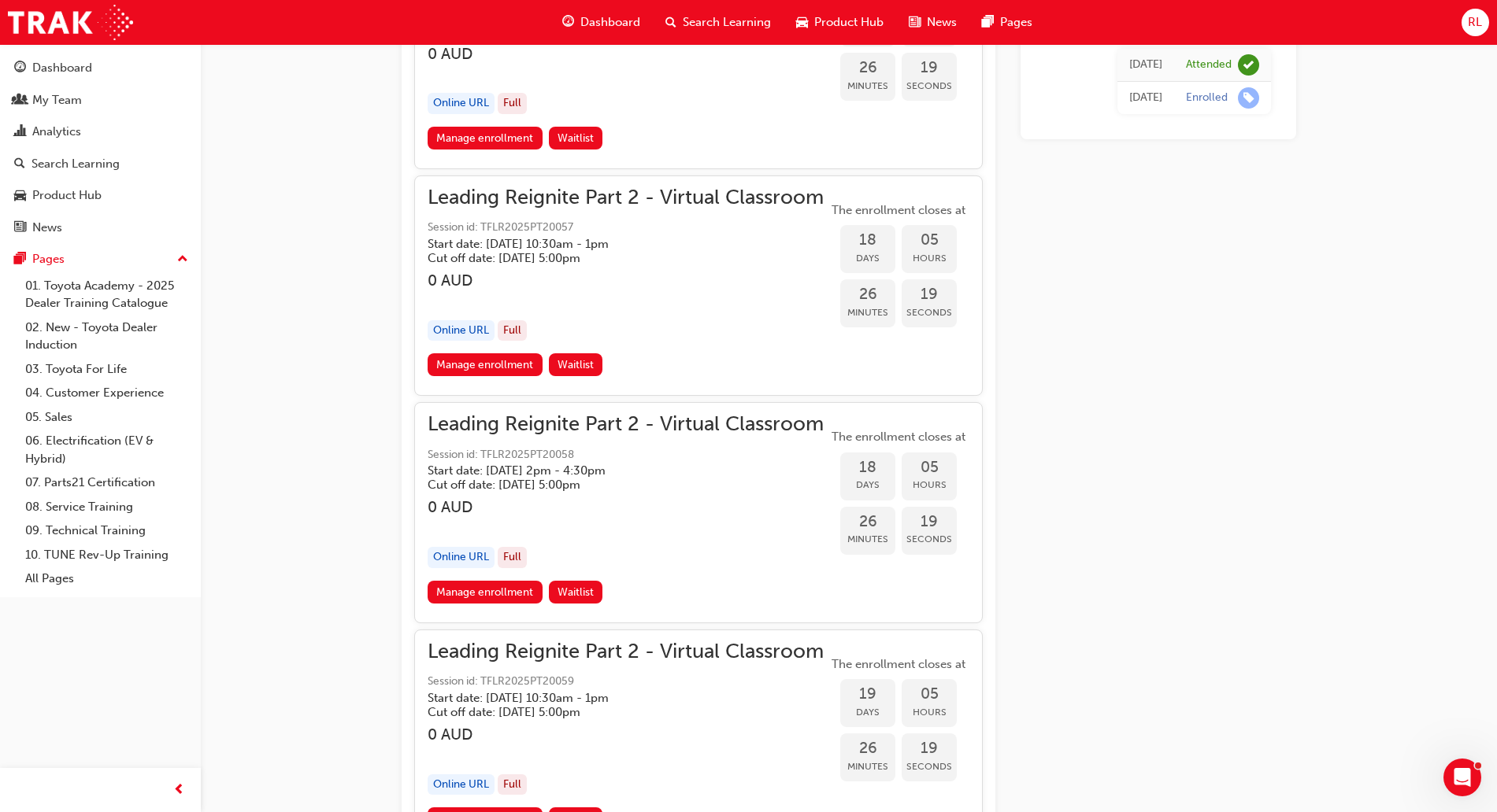
scroll to position [4277, 0]
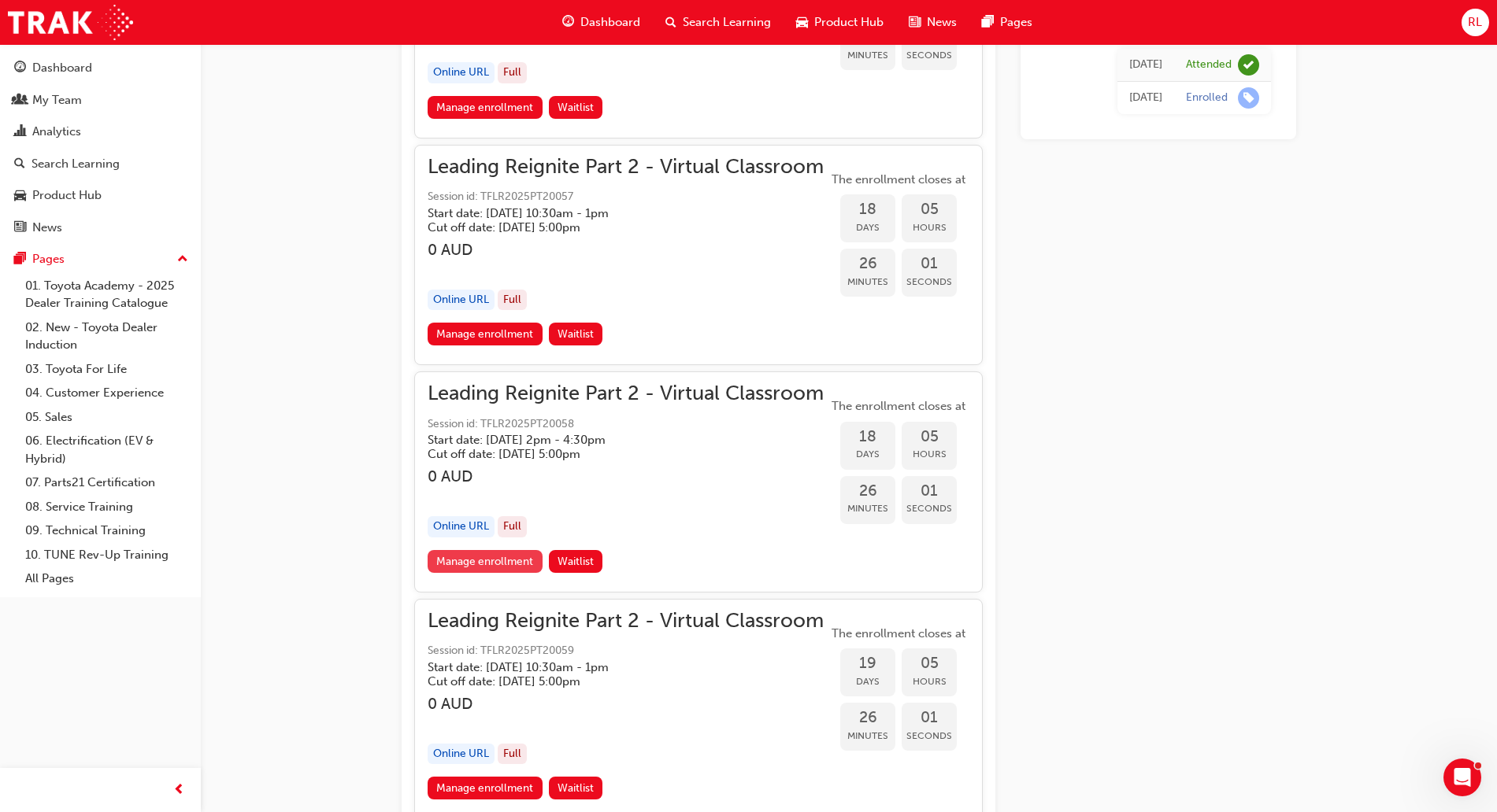
click at [463, 564] on link "Manage enrollment" at bounding box center [486, 562] width 115 height 23
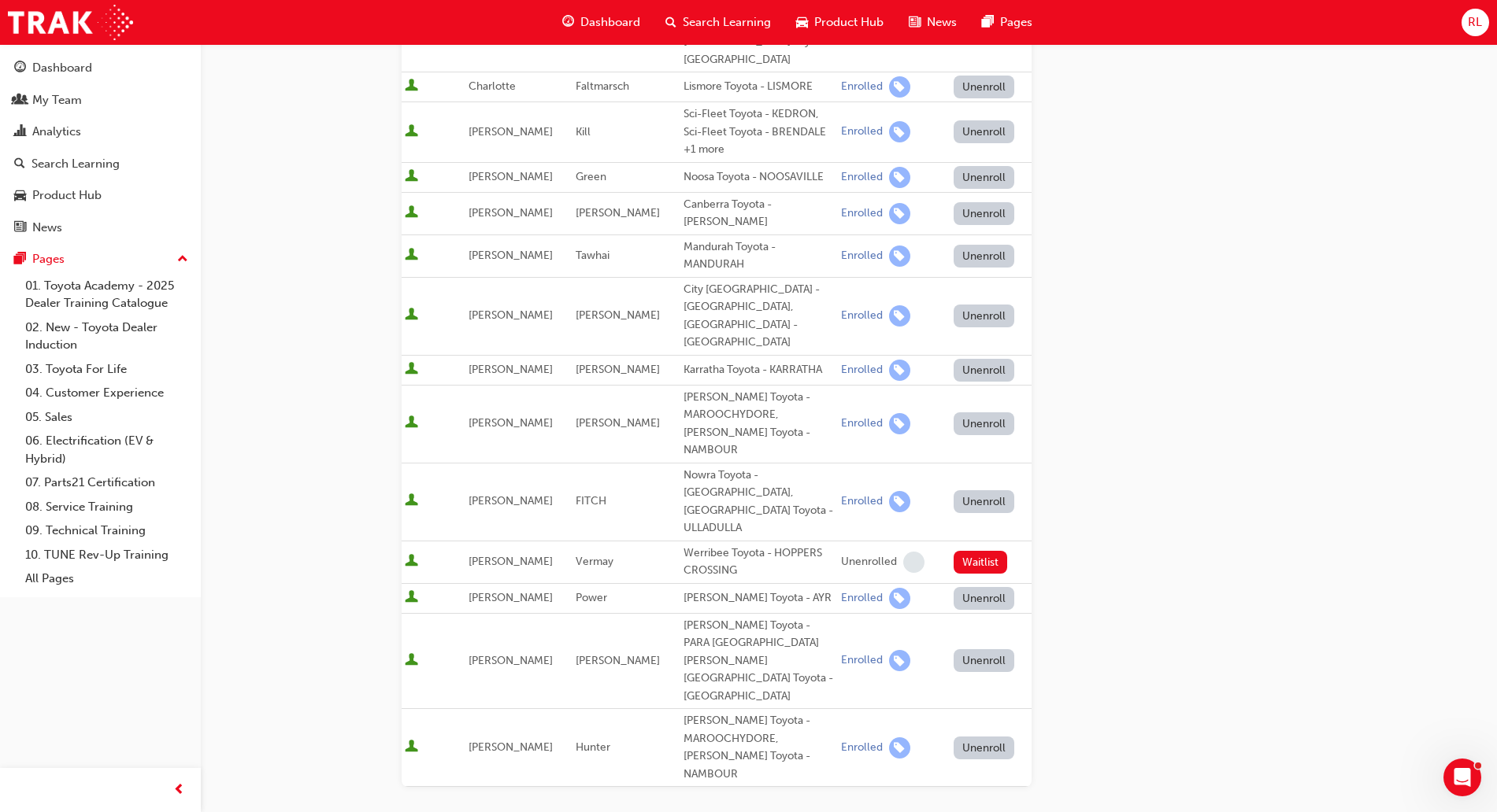
scroll to position [590, 0]
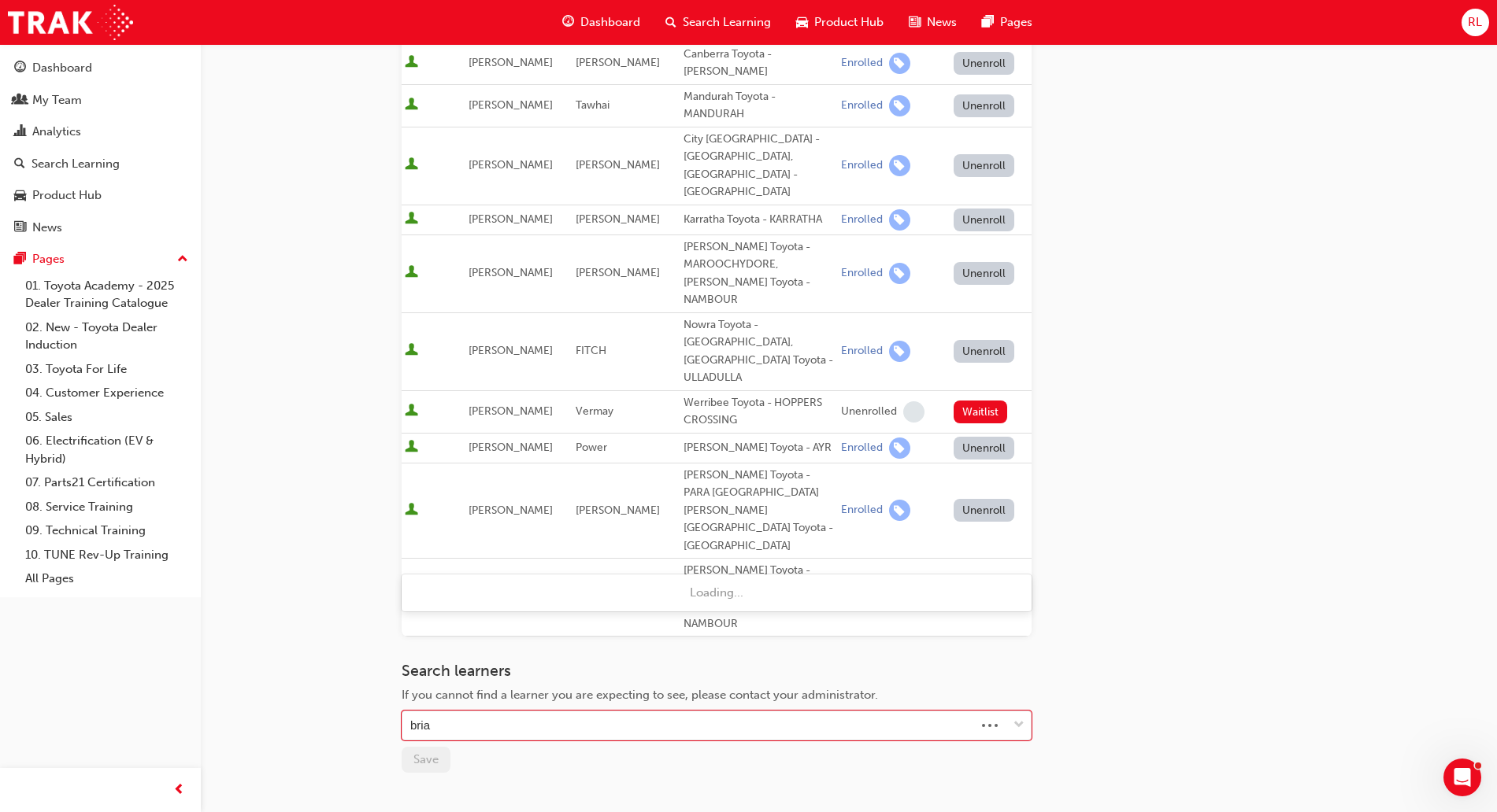
type input "brian"
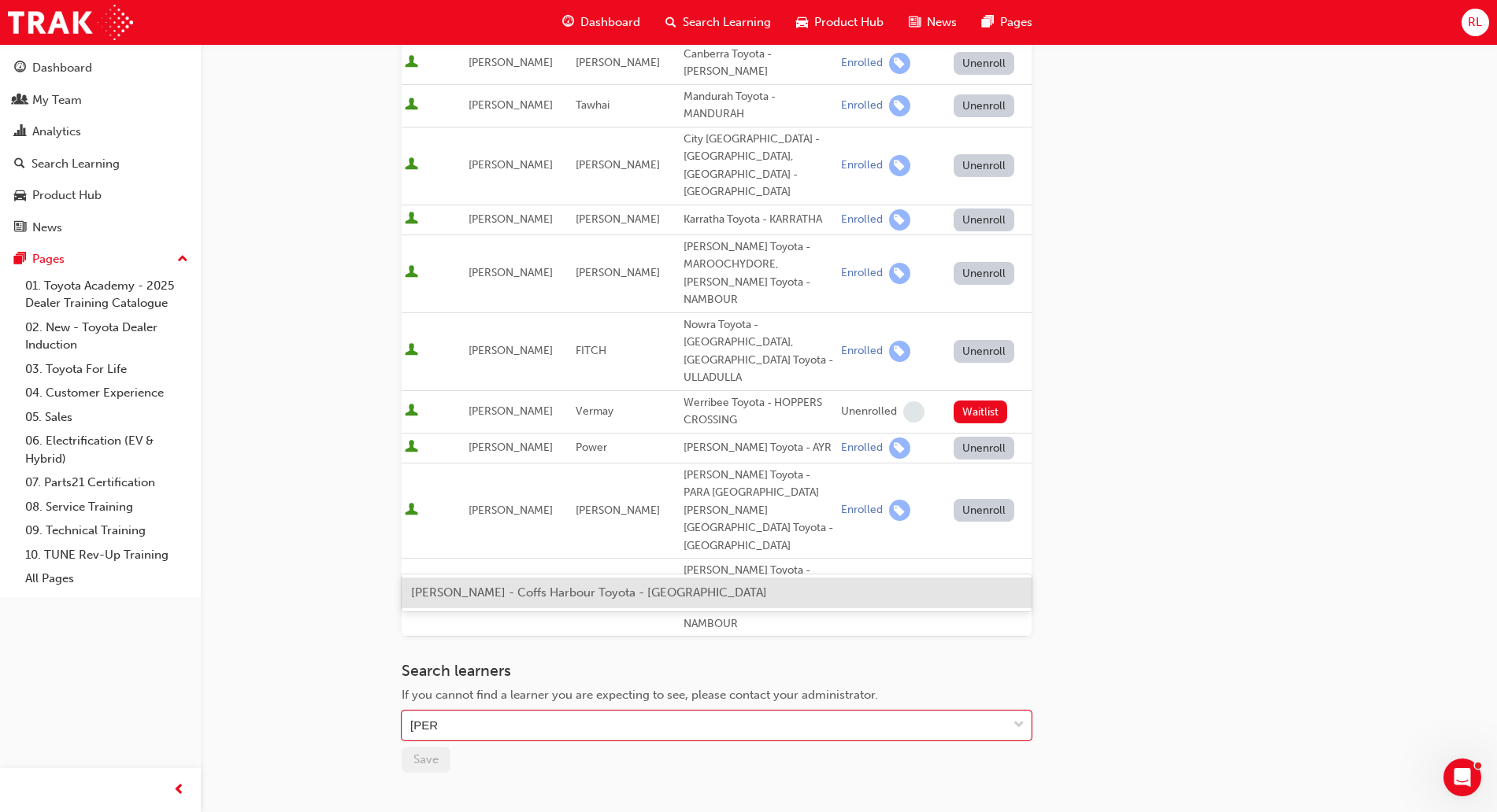
drag, startPoint x: 614, startPoint y: 593, endPoint x: 640, endPoint y: 589, distance: 26.3
click at [614, 593] on span "Brian Johnson - Coffs Harbour Toyota - COFFS HARBOUR" at bounding box center [589, 593] width 356 height 14
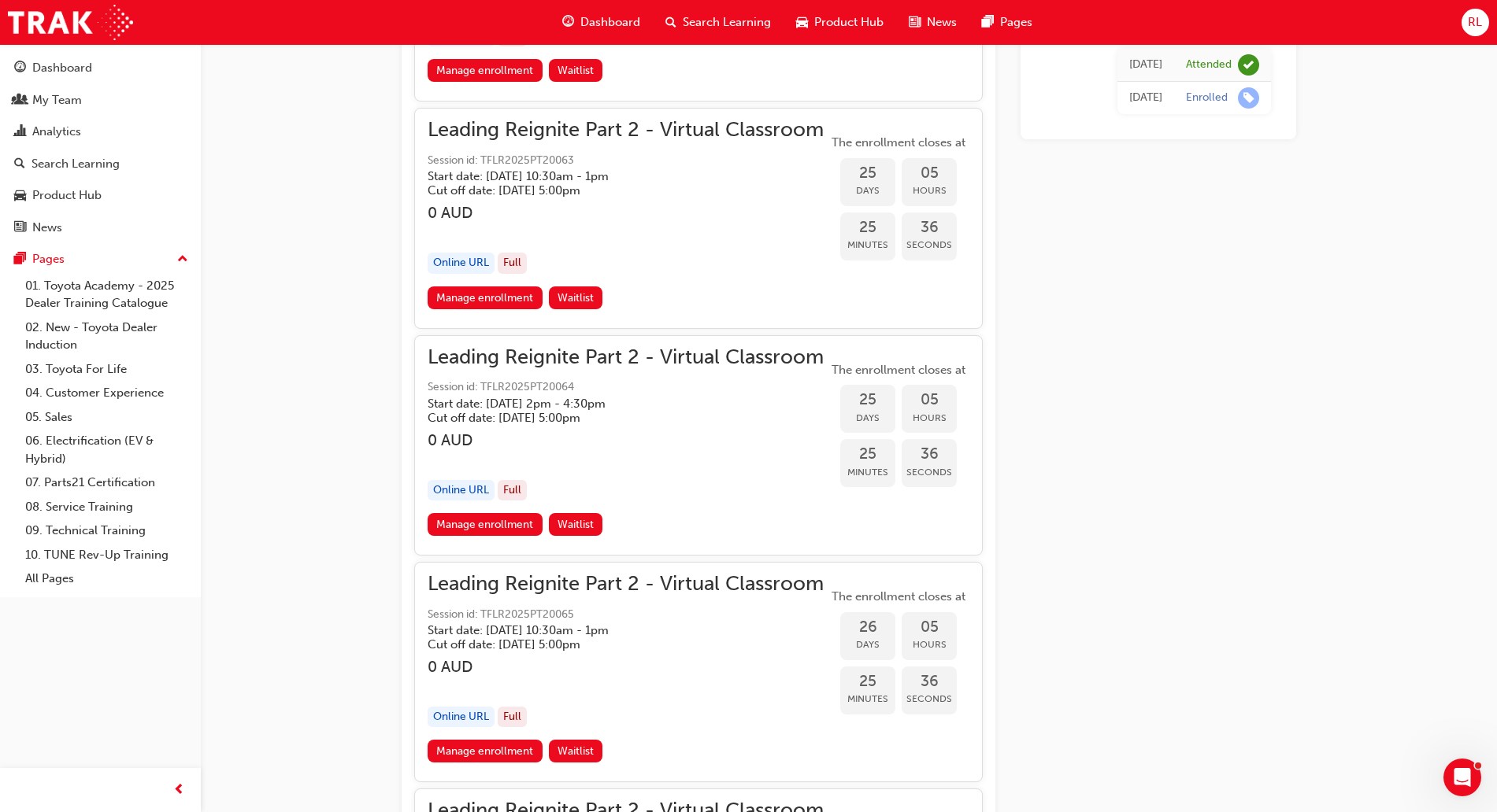
scroll to position [5949, 0]
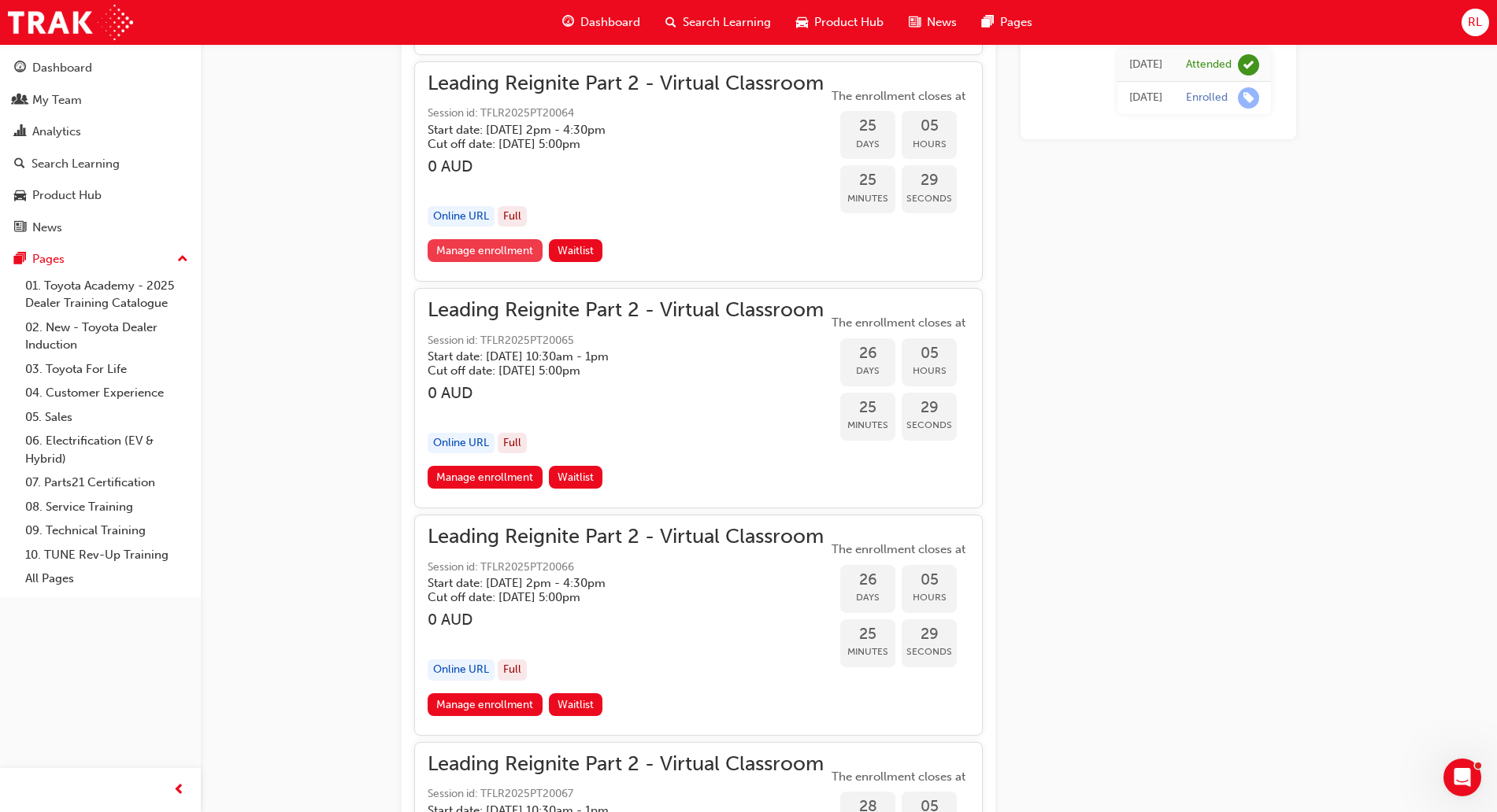
click at [513, 245] on link "Manage enrollment" at bounding box center [486, 251] width 115 height 23
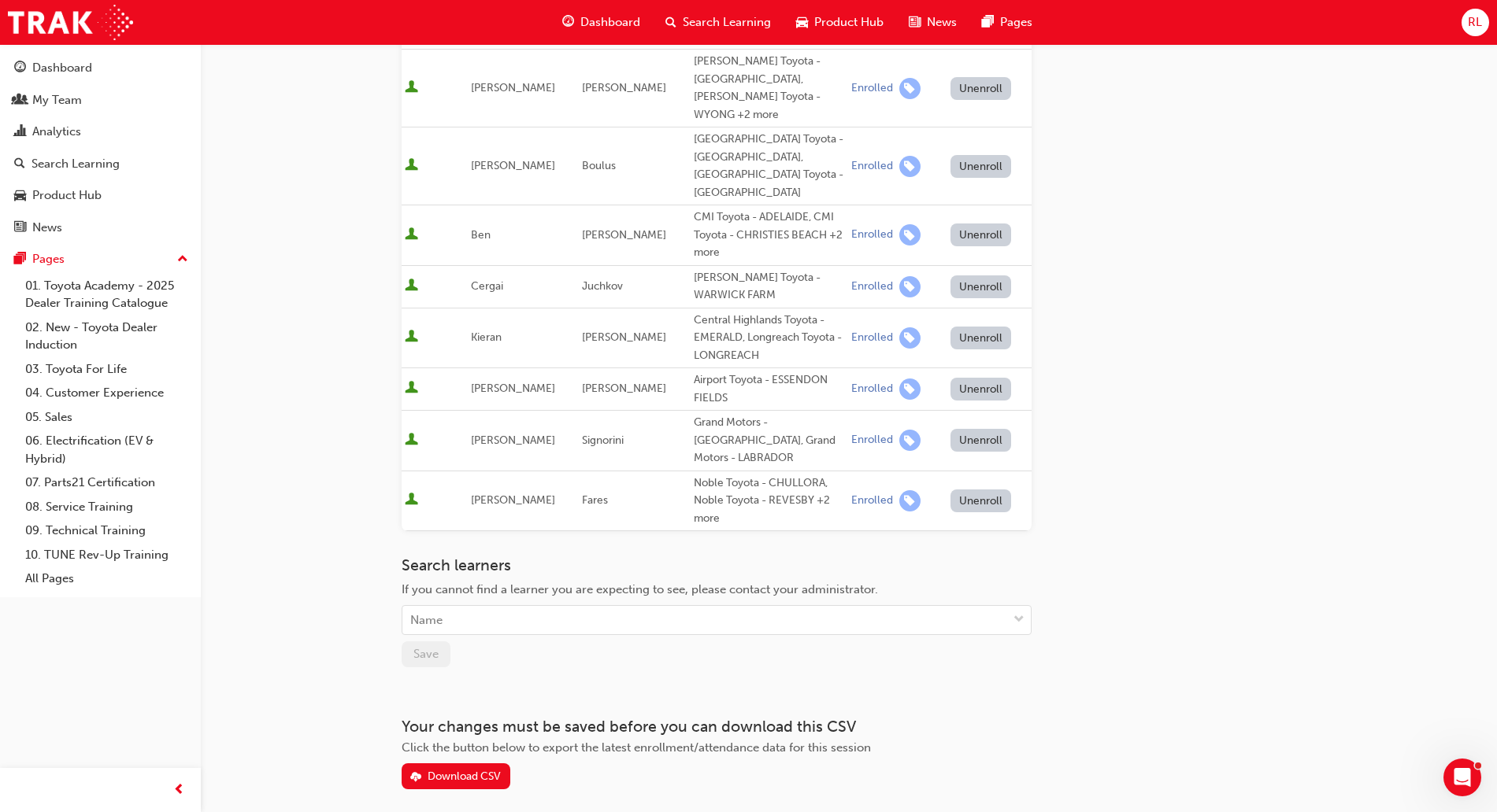
scroll to position [666, 0]
click at [564, 606] on div "Name" at bounding box center [704, 619] width 605 height 28
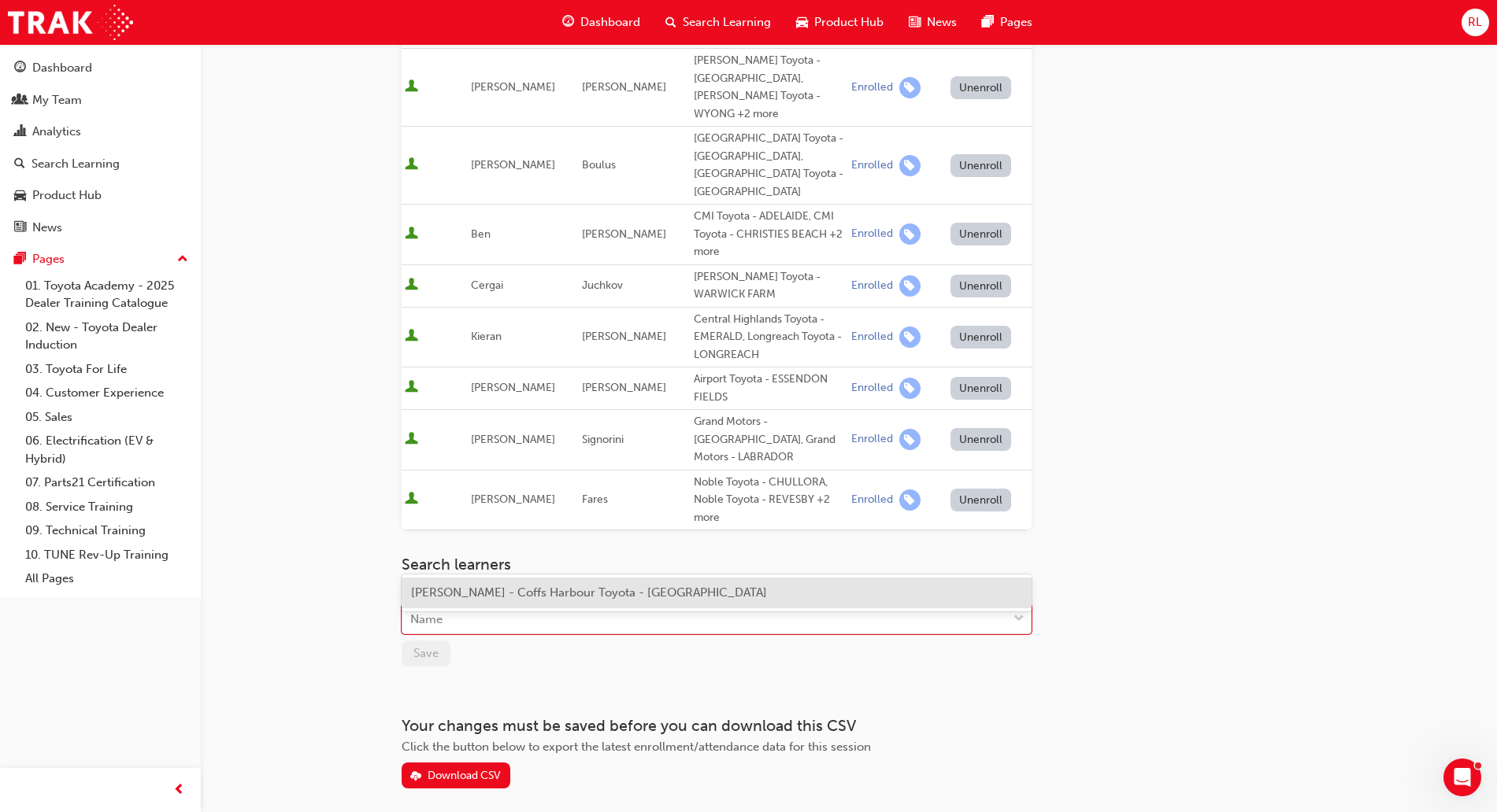
click at [559, 596] on span "Brian Johnson - Coffs Harbour Toyota - COFFS HARBOUR" at bounding box center [589, 593] width 356 height 14
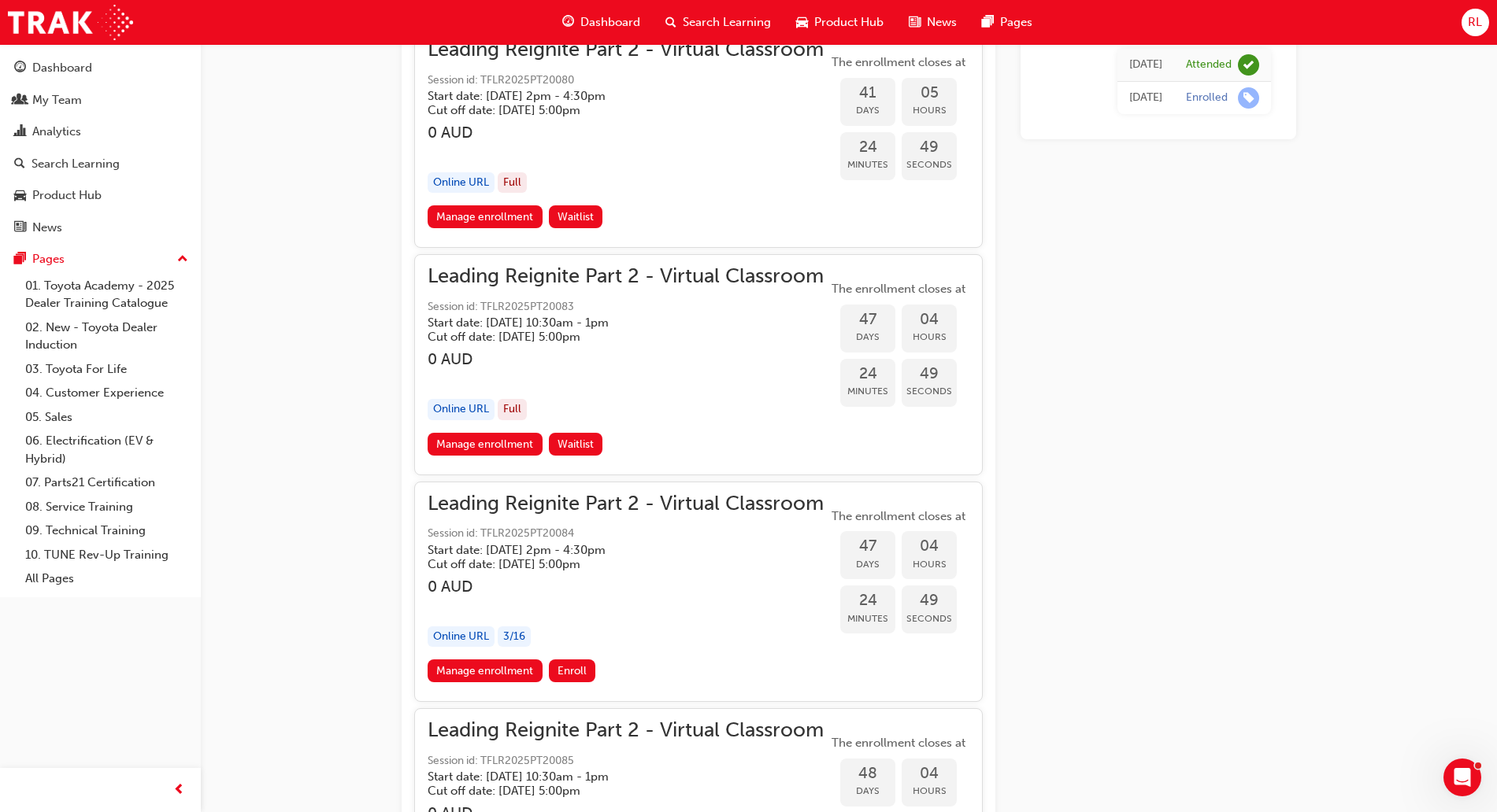
scroll to position [9590, 0]
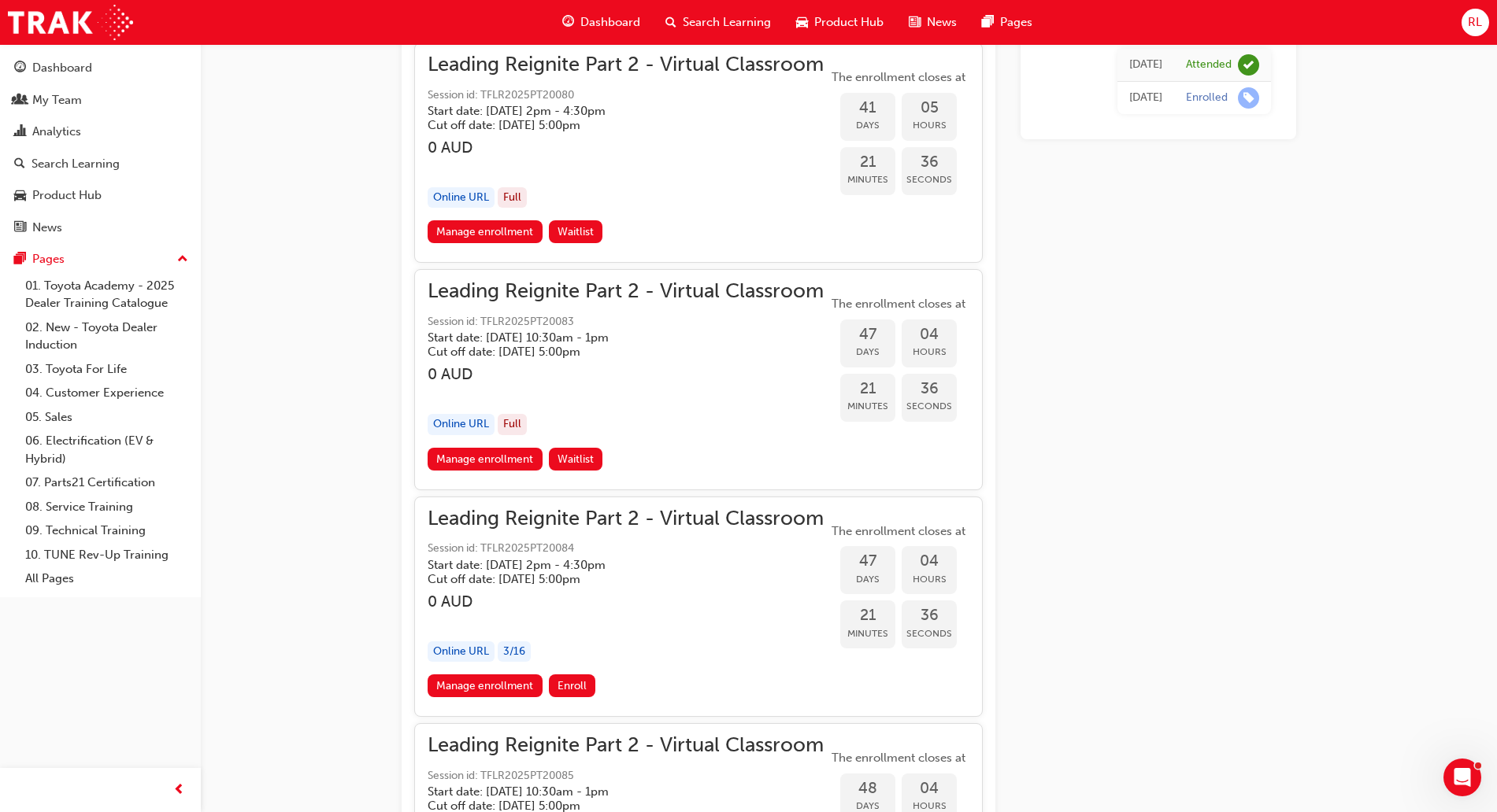
click at [717, 20] on span "Search Learning" at bounding box center [726, 22] width 88 height 18
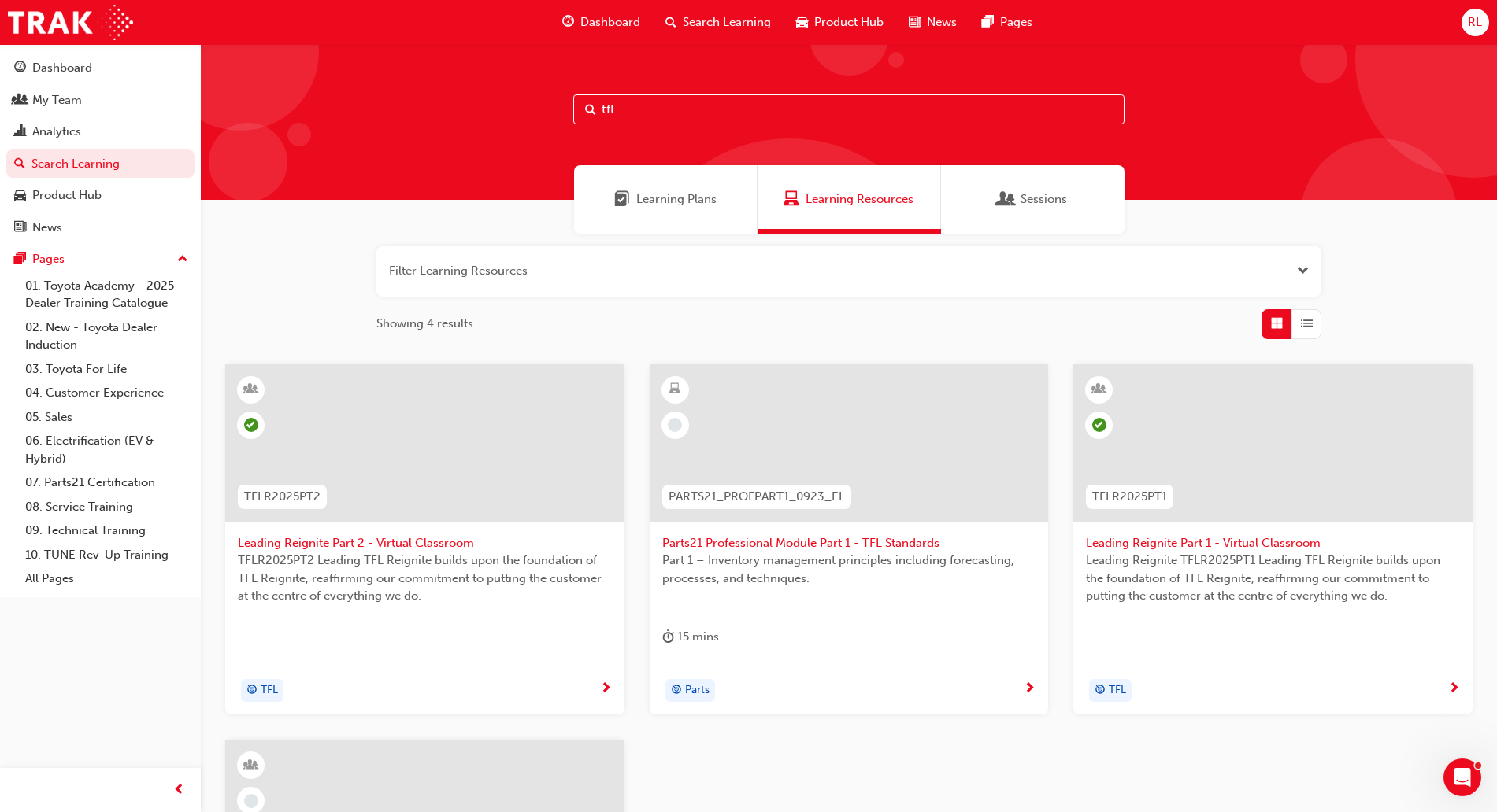
drag, startPoint x: 683, startPoint y: 108, endPoint x: 593, endPoint y: 117, distance: 90.4
click at [593, 117] on div "tfl" at bounding box center [849, 109] width 551 height 30
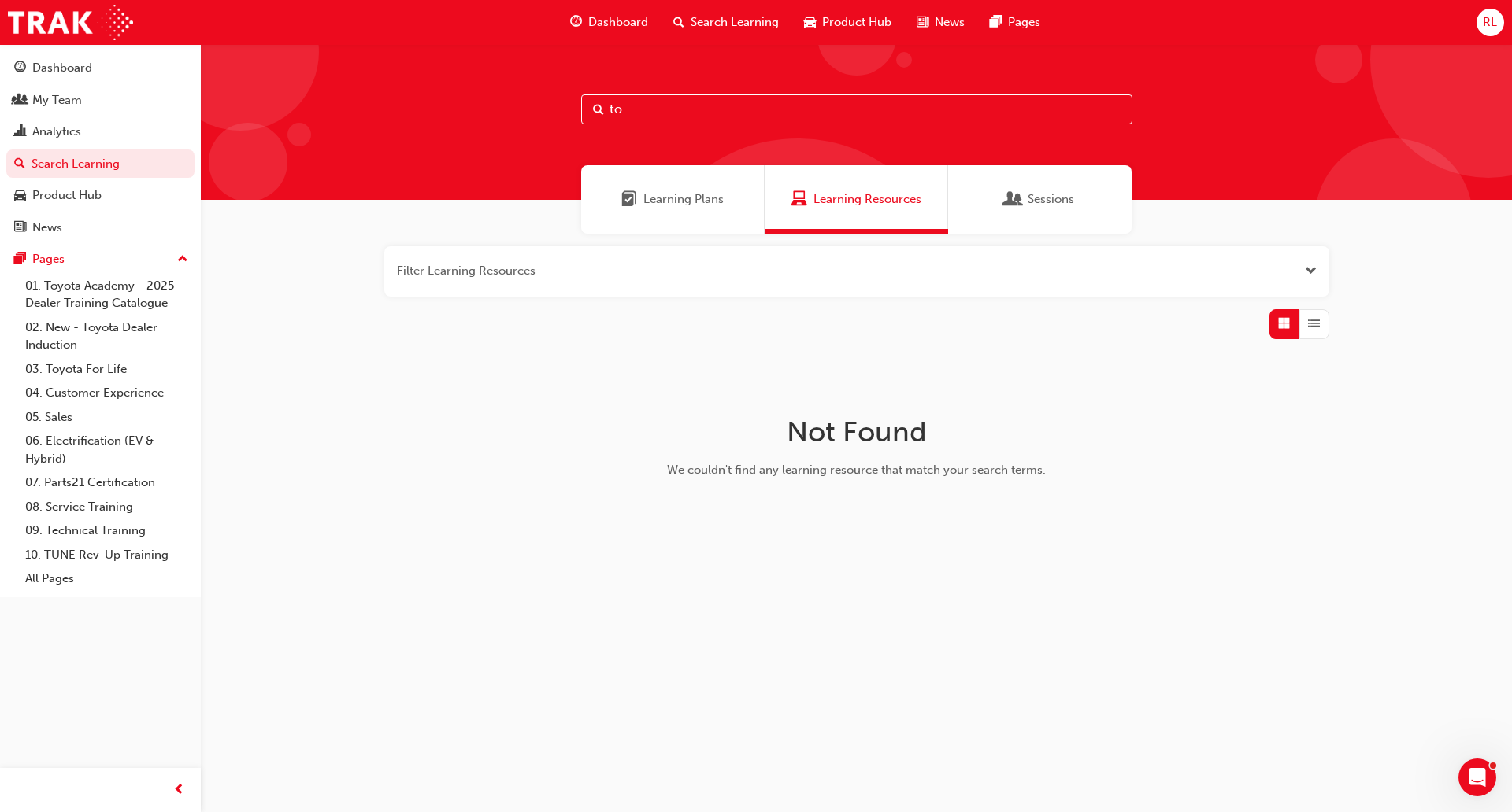
type input "t"
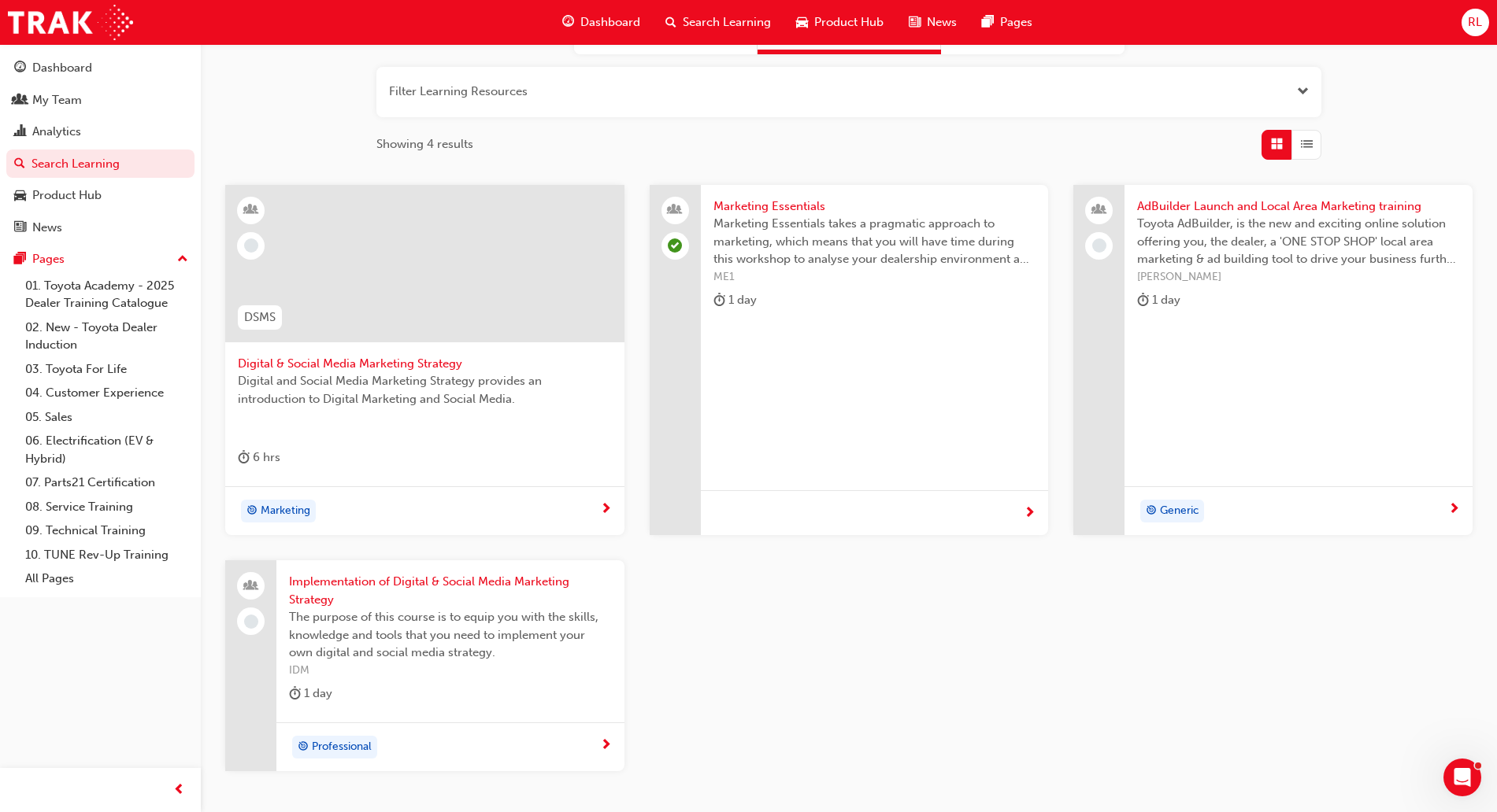
scroll to position [94, 0]
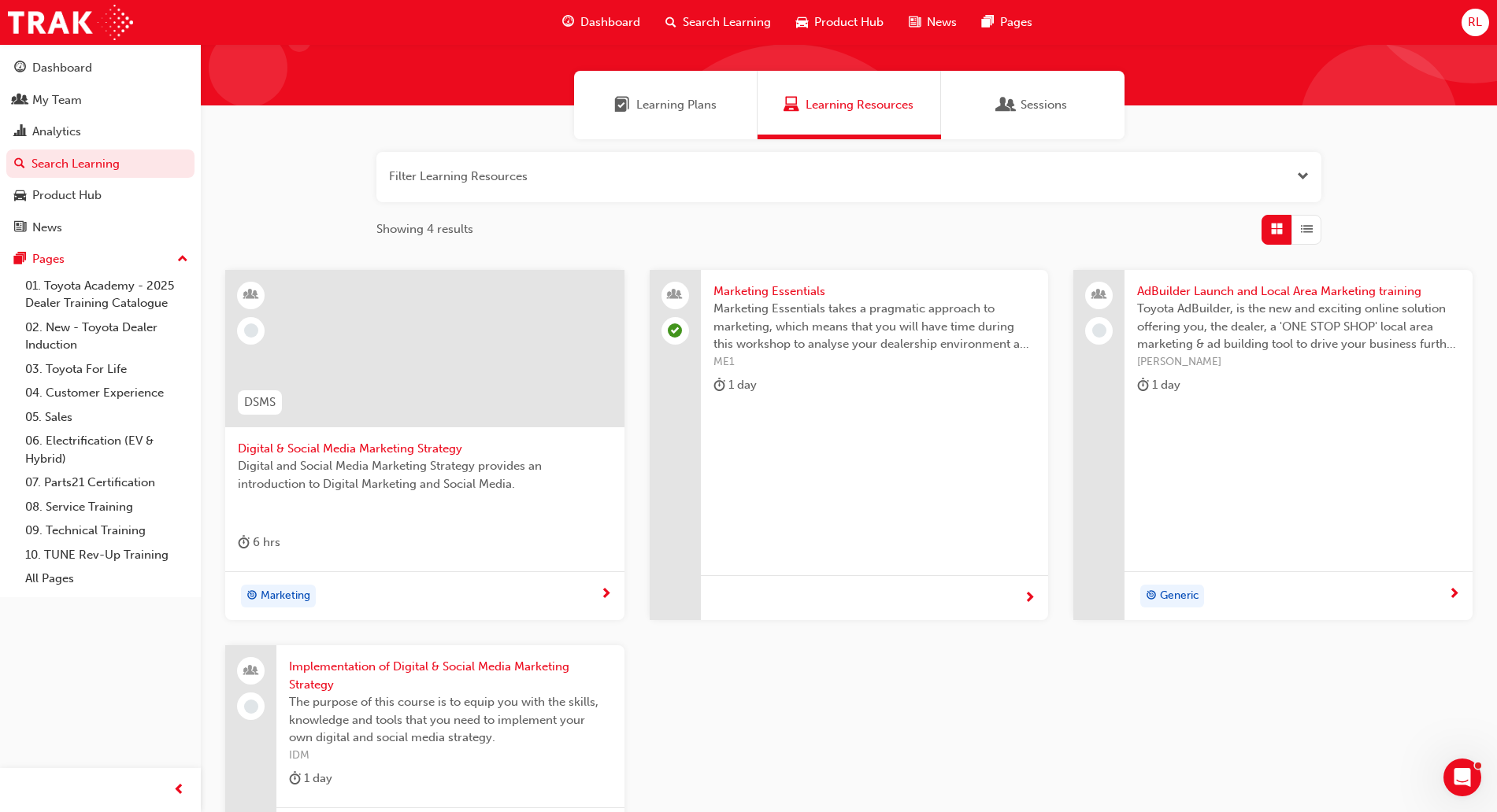
type input "marketing"
click at [1219, 289] on span "AdBuilder Launch and Local Area Marketing training" at bounding box center [1299, 291] width 323 height 18
